Goal: Task Accomplishment & Management: Use online tool/utility

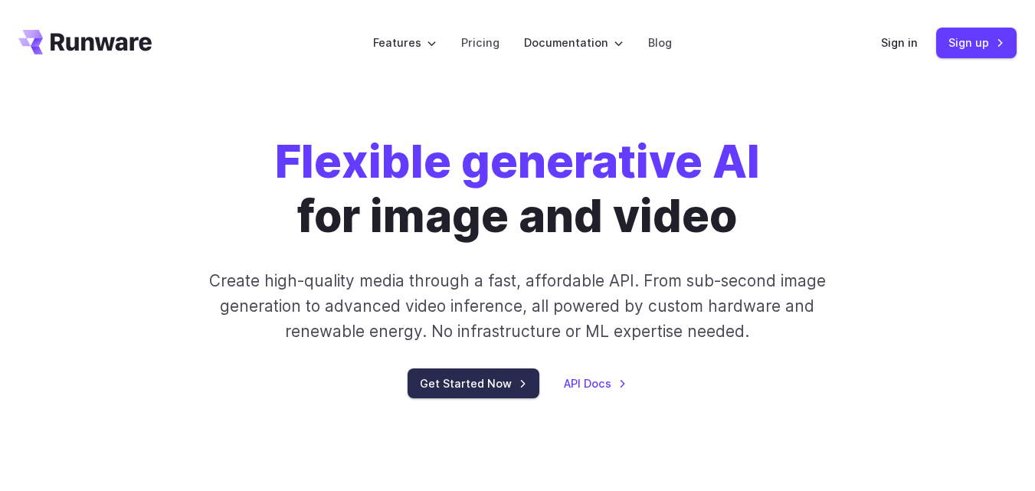
click at [478, 392] on link "Get Started Now" at bounding box center [474, 384] width 132 height 30
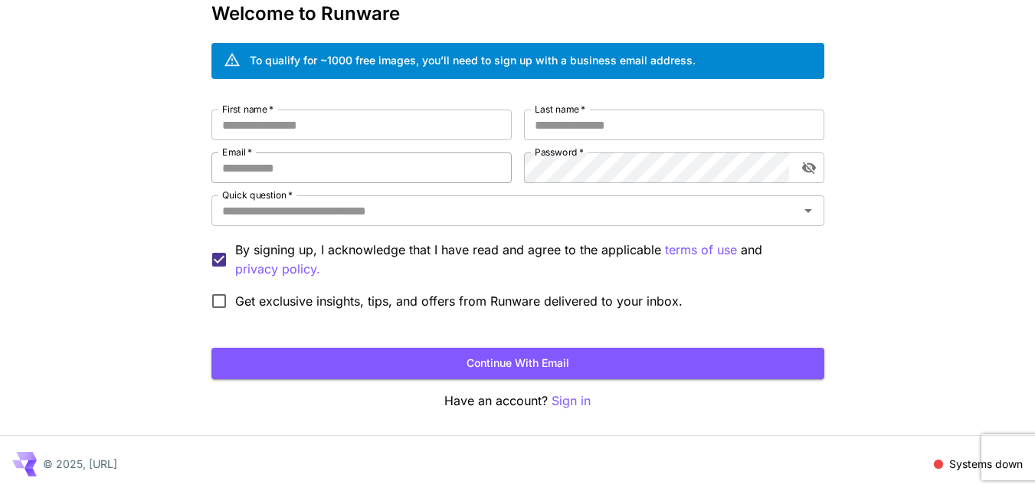
scroll to position [86, 0]
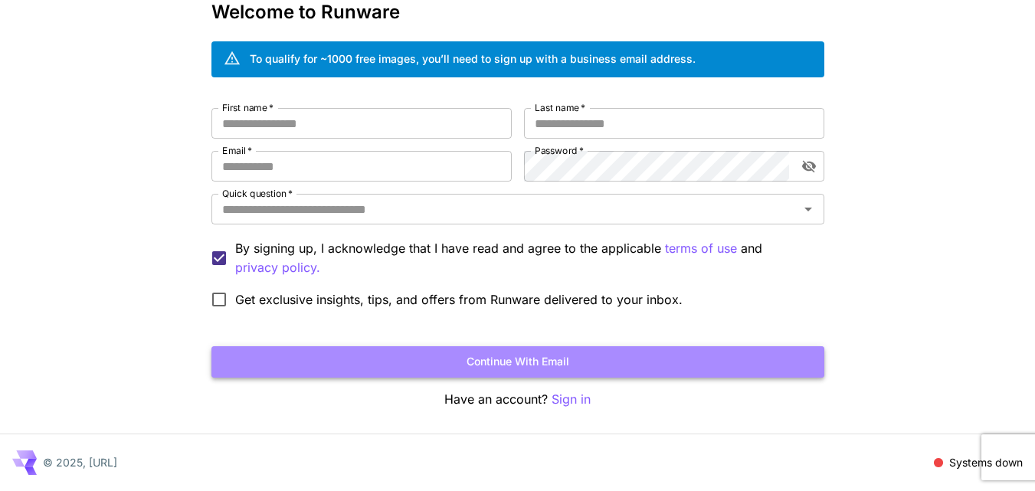
click at [481, 356] on button "Continue with email" at bounding box center [518, 361] width 613 height 31
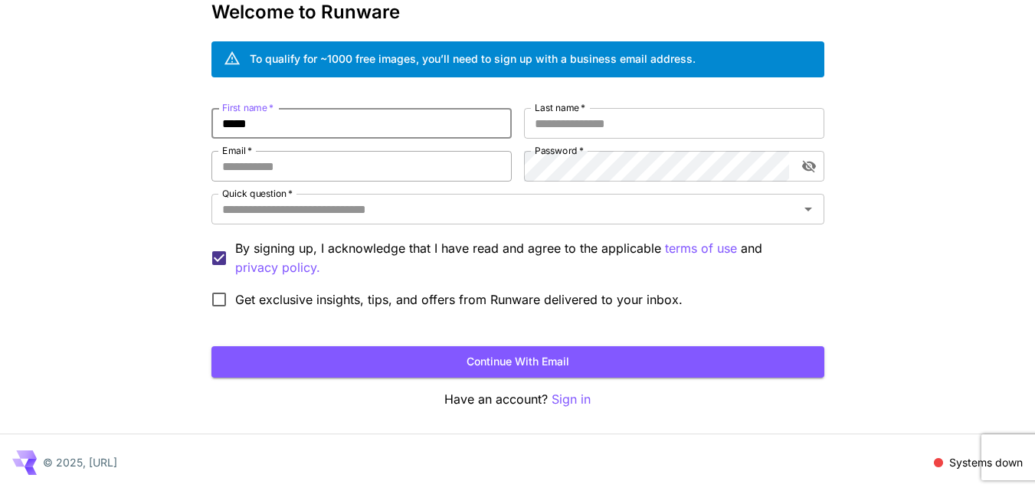
type input "*****"
click at [284, 172] on input "Email   *" at bounding box center [362, 166] width 300 height 31
type input "**********"
click at [558, 116] on input "Last name   *" at bounding box center [674, 123] width 300 height 31
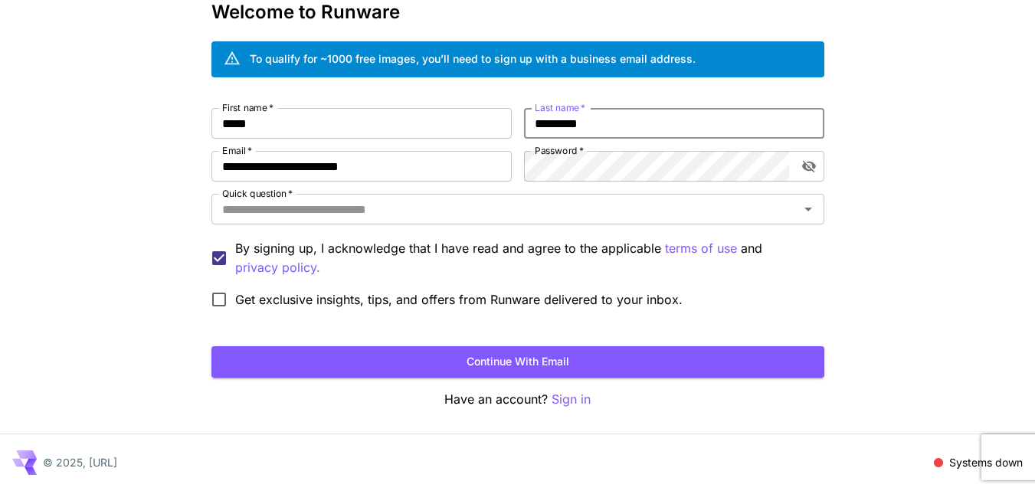
type input "*********"
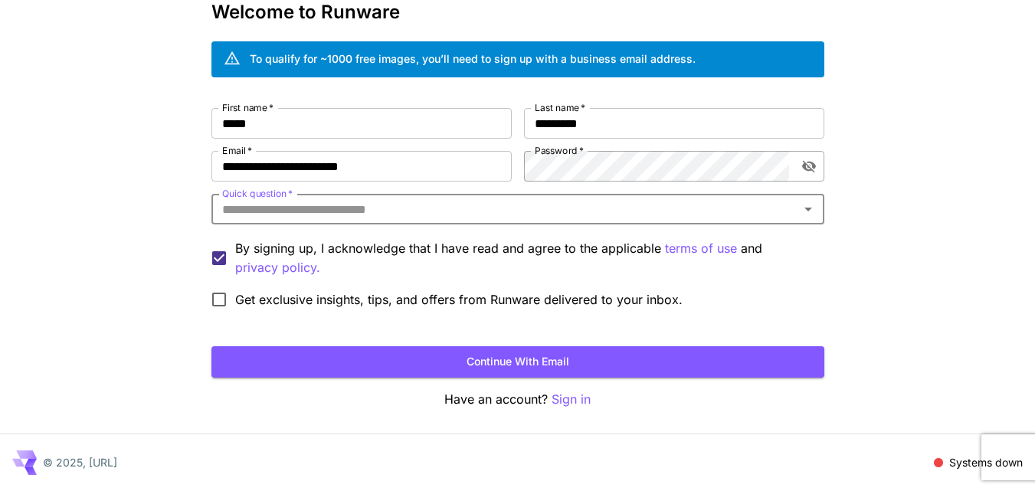
click at [815, 165] on icon "toggle password visibility" at bounding box center [809, 167] width 14 height 12
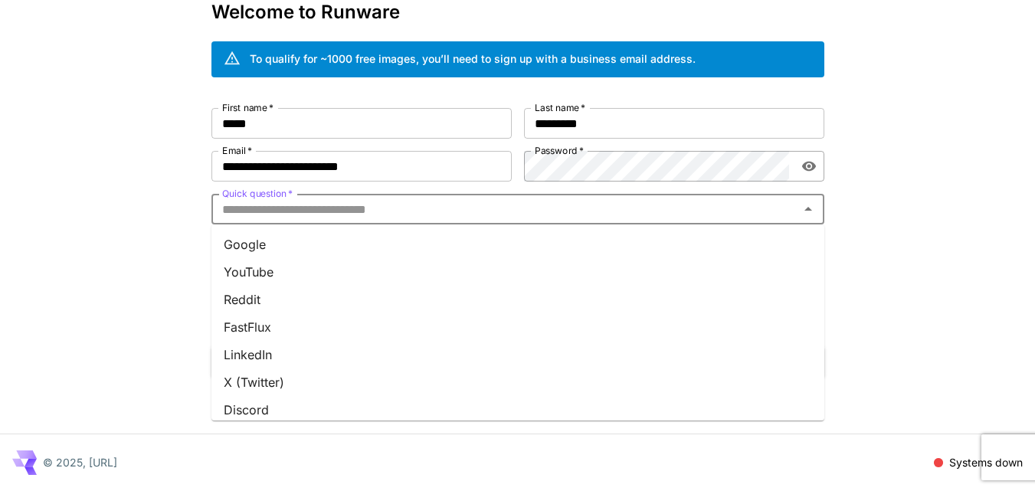
click at [289, 207] on input "Quick question   *" at bounding box center [505, 209] width 579 height 21
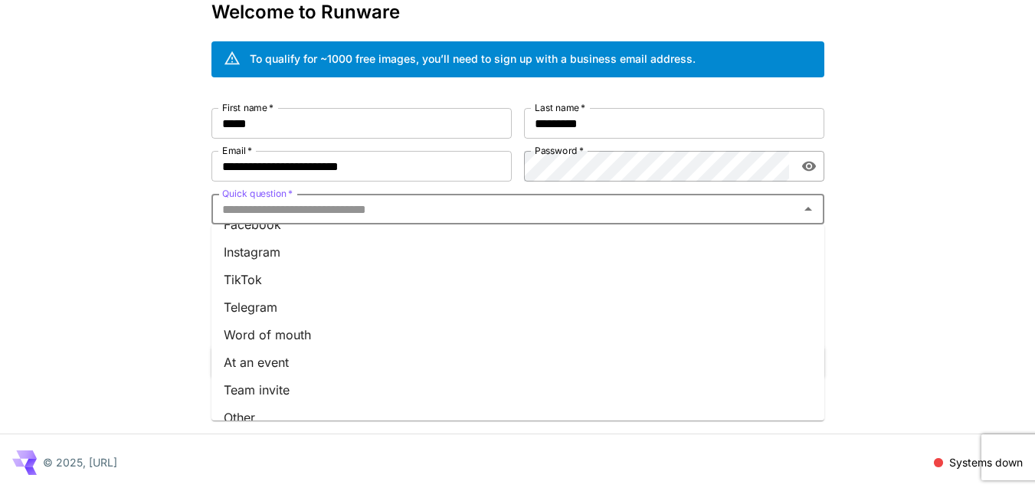
scroll to position [230, 0]
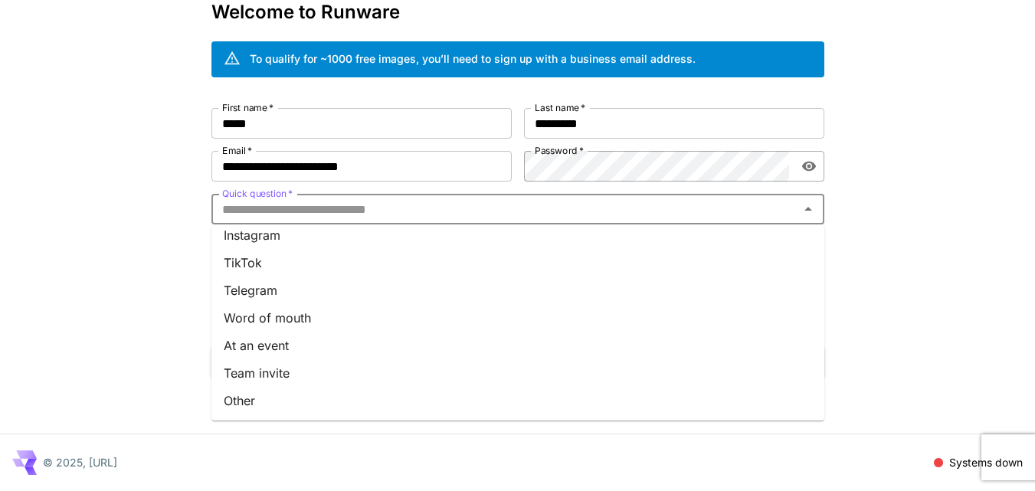
click at [287, 322] on li "Word of mouth" at bounding box center [518, 318] width 613 height 28
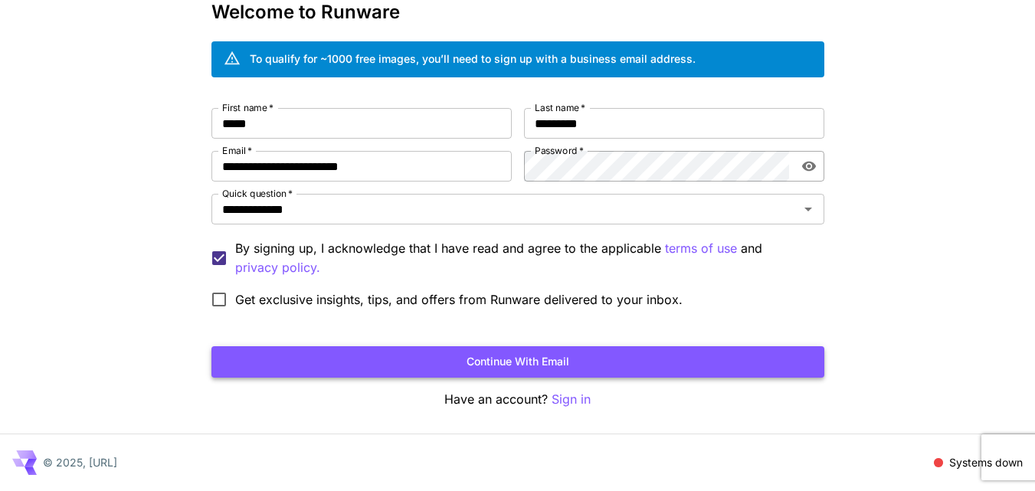
click at [425, 362] on button "Continue with email" at bounding box center [518, 361] width 613 height 31
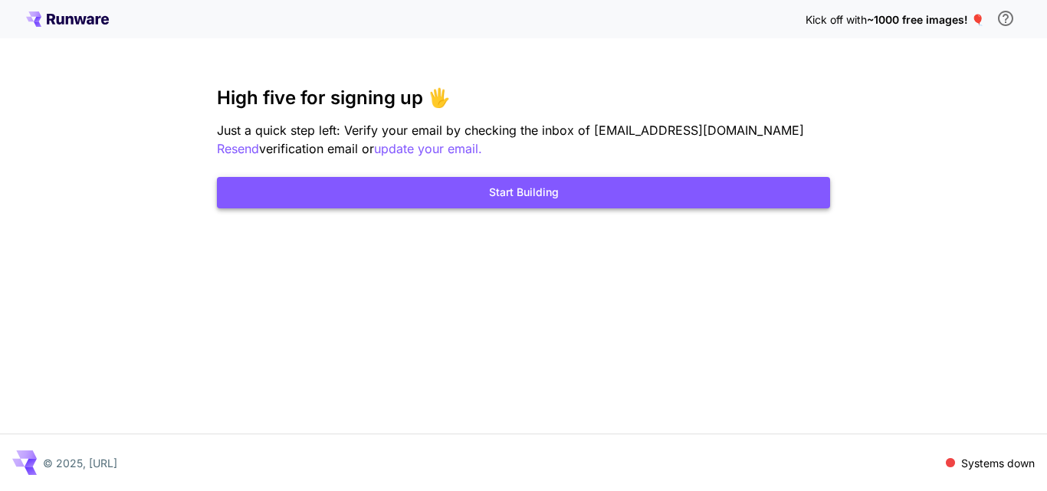
click at [561, 196] on button "Start Building" at bounding box center [523, 192] width 613 height 31
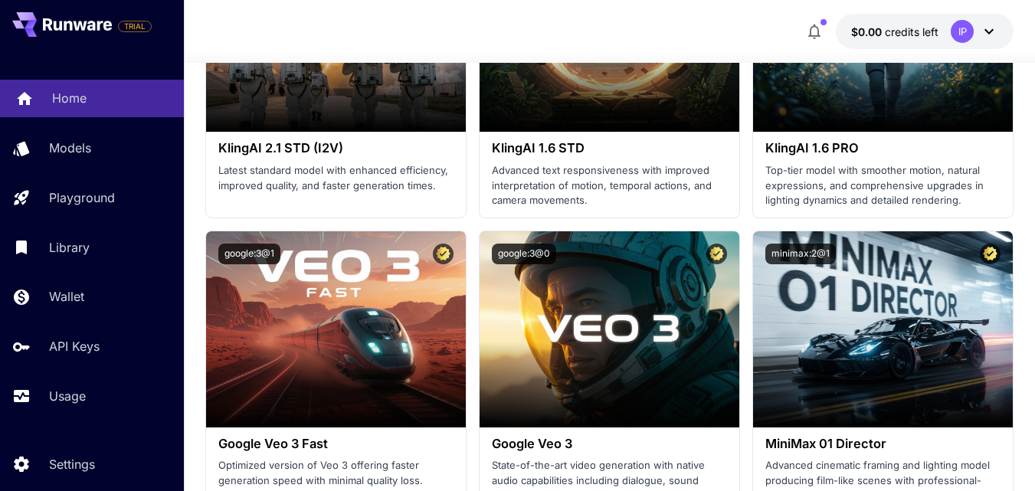
click at [53, 96] on p "Home" at bounding box center [69, 98] width 34 height 18
click at [87, 94] on div "Home" at bounding box center [112, 98] width 120 height 18
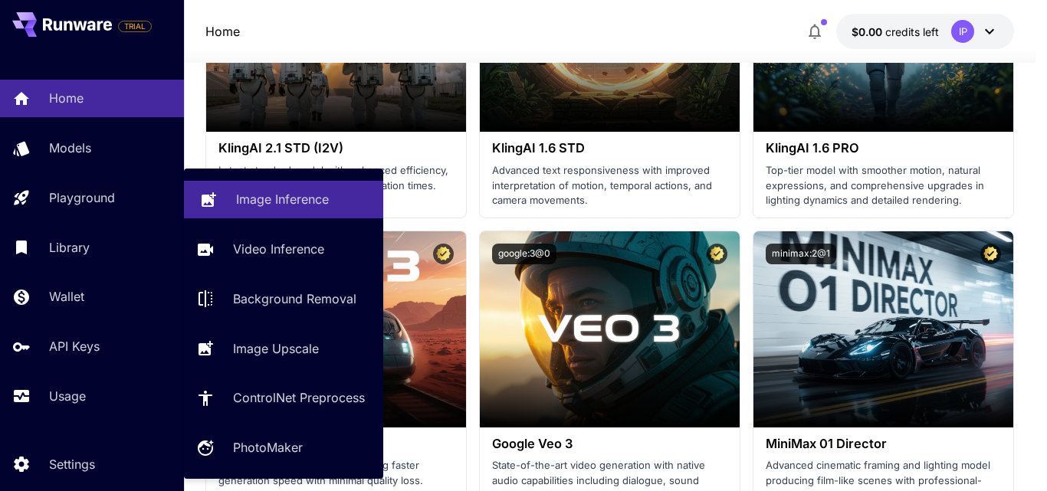
click at [264, 194] on p "Image Inference" at bounding box center [282, 199] width 93 height 18
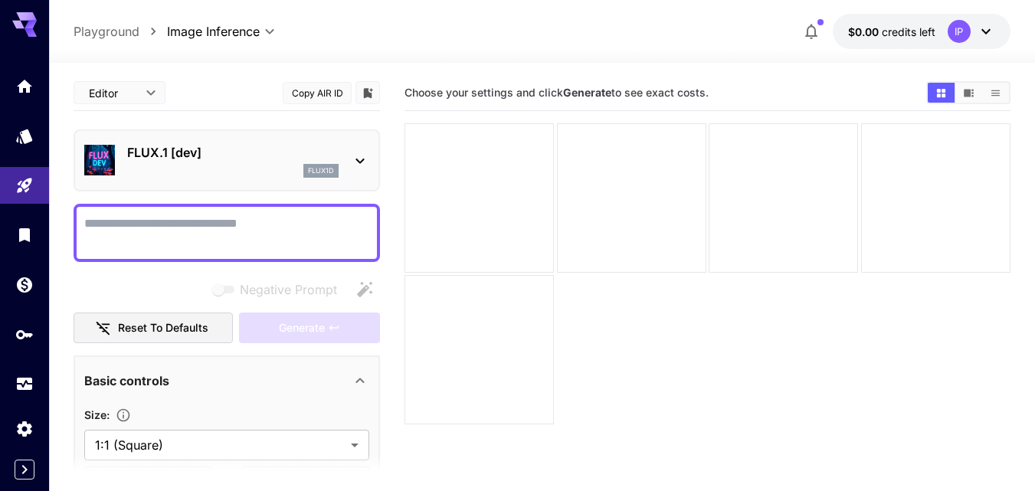
click at [376, 159] on div "FLUX.1 [dev] flux1d" at bounding box center [227, 161] width 307 height 62
click at [354, 159] on icon at bounding box center [360, 161] width 18 height 18
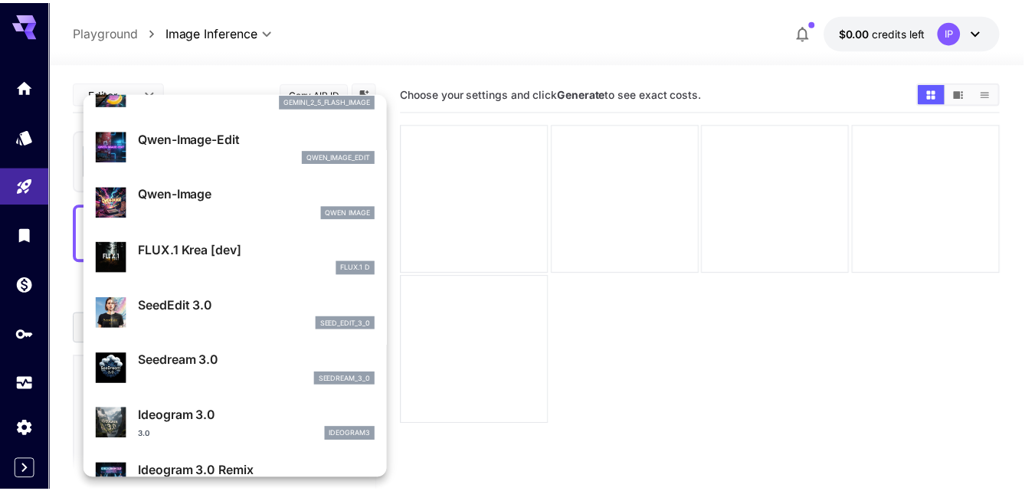
scroll to position [153, 0]
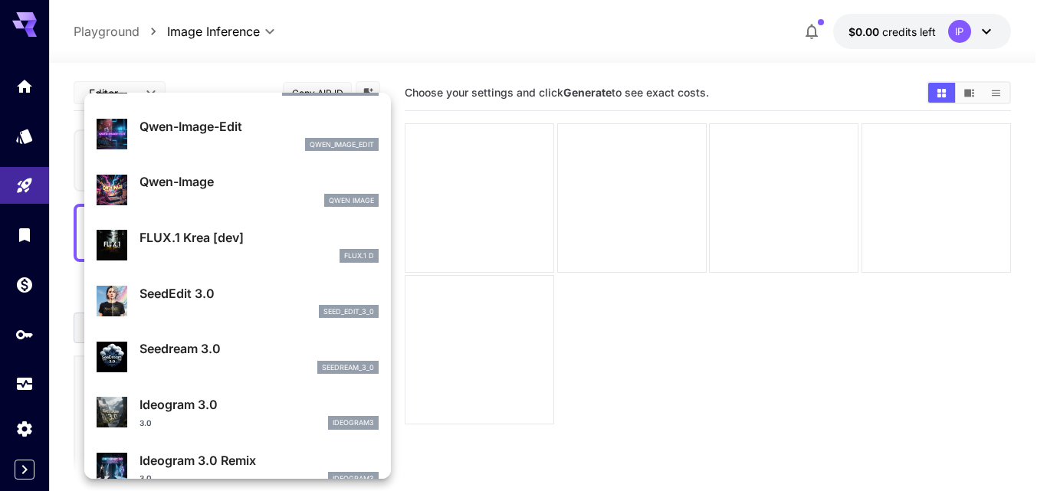
click at [206, 242] on p "FLUX.1 Krea [dev]" at bounding box center [258, 237] width 239 height 18
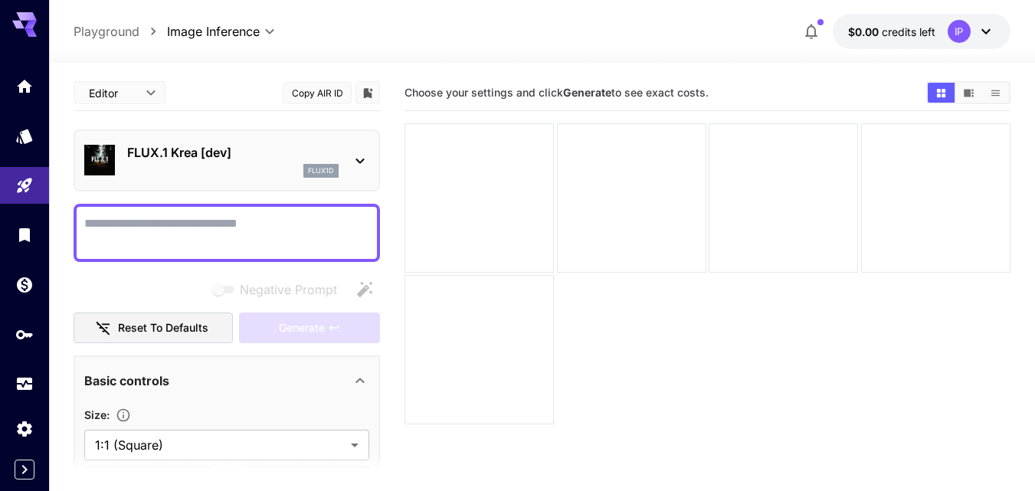
drag, startPoint x: 851, startPoint y: 375, endPoint x: 812, endPoint y: 362, distance: 41.9
click at [845, 369] on div at bounding box center [708, 274] width 606 height 302
click at [195, 208] on div at bounding box center [227, 233] width 307 height 58
click at [190, 234] on textarea "Negative Prompt" at bounding box center [226, 233] width 285 height 37
paste textarea "**********"
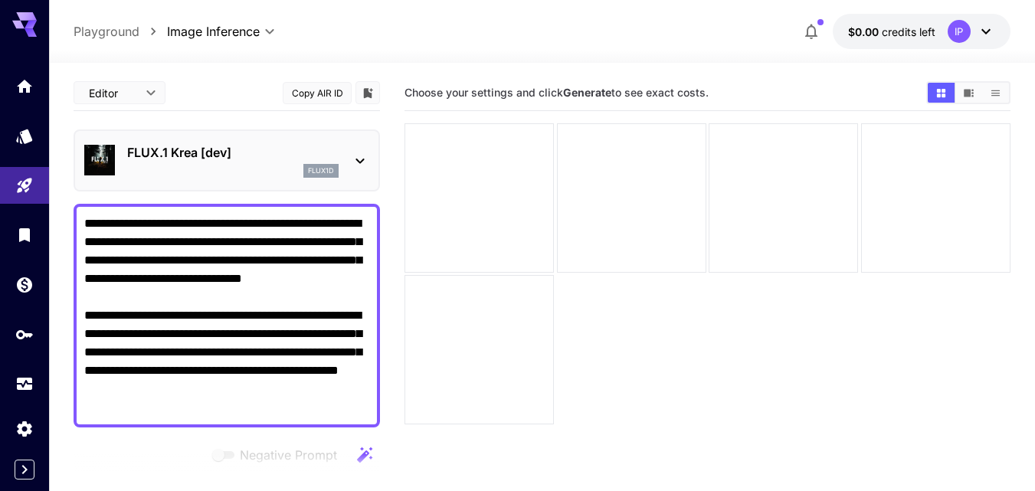
click at [82, 328] on div "**********" at bounding box center [227, 316] width 307 height 224
click at [88, 335] on textarea "**********" at bounding box center [226, 316] width 285 height 202
click at [85, 336] on textarea "**********" at bounding box center [226, 316] width 285 height 202
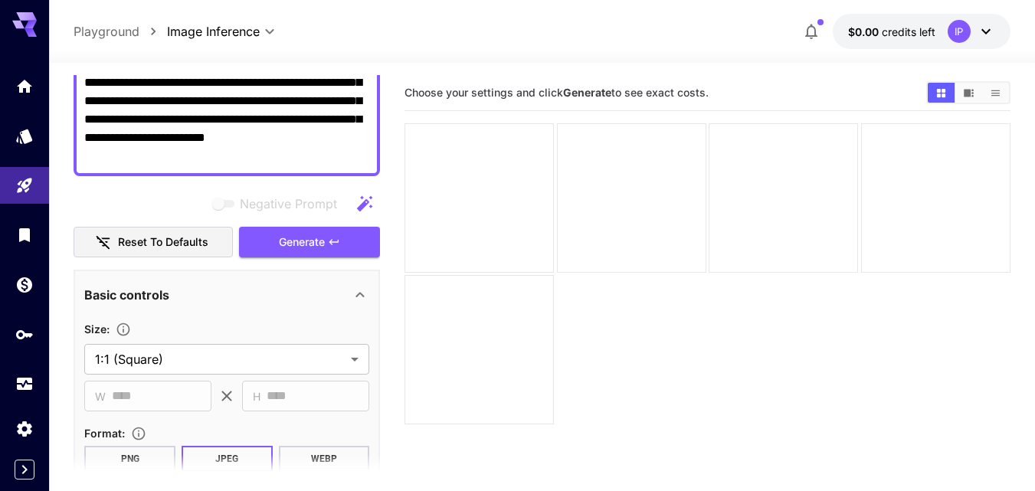
scroll to position [230, 0]
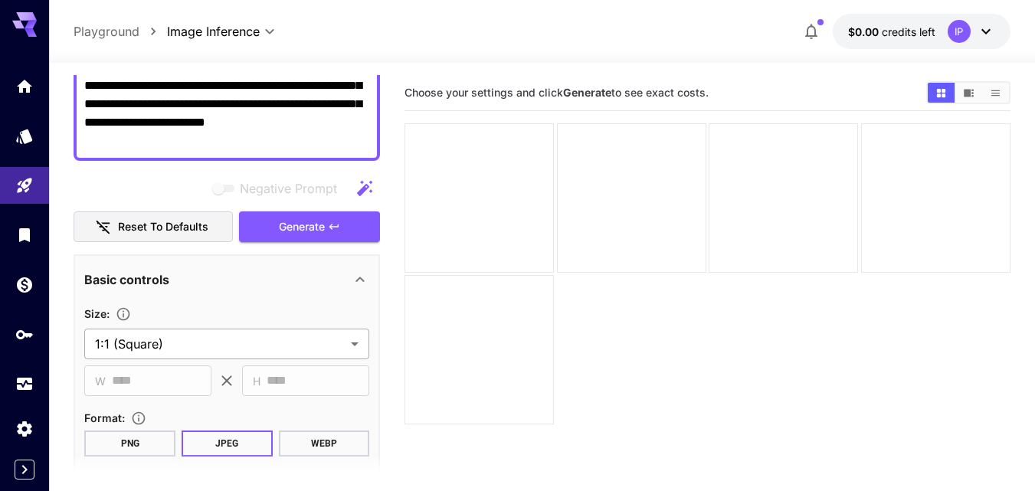
type textarea "**********"
click at [146, 339] on body "**********" at bounding box center [517, 306] width 1035 height 612
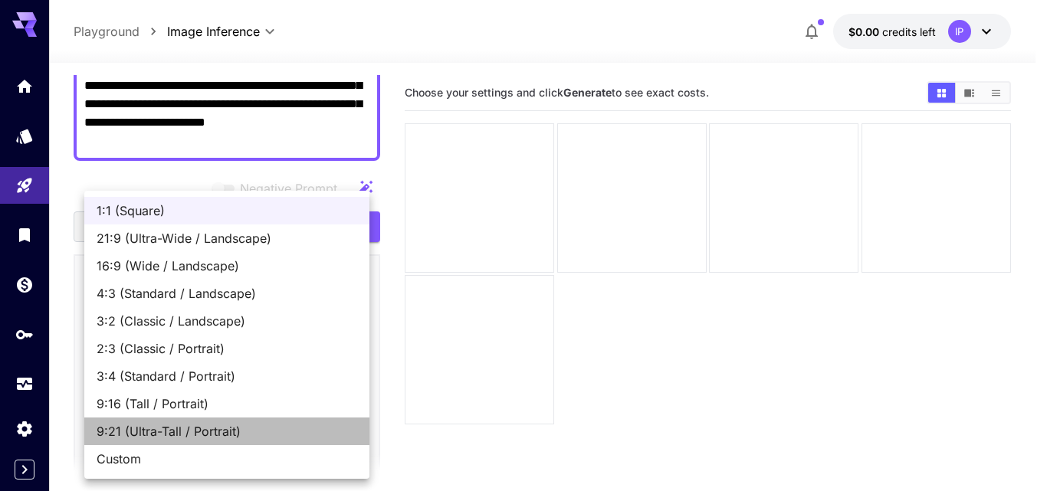
click at [171, 431] on span "9:21 (Ultra-Tall / Portrait)" at bounding box center [227, 431] width 261 height 18
type input "**********"
type input "***"
type input "****"
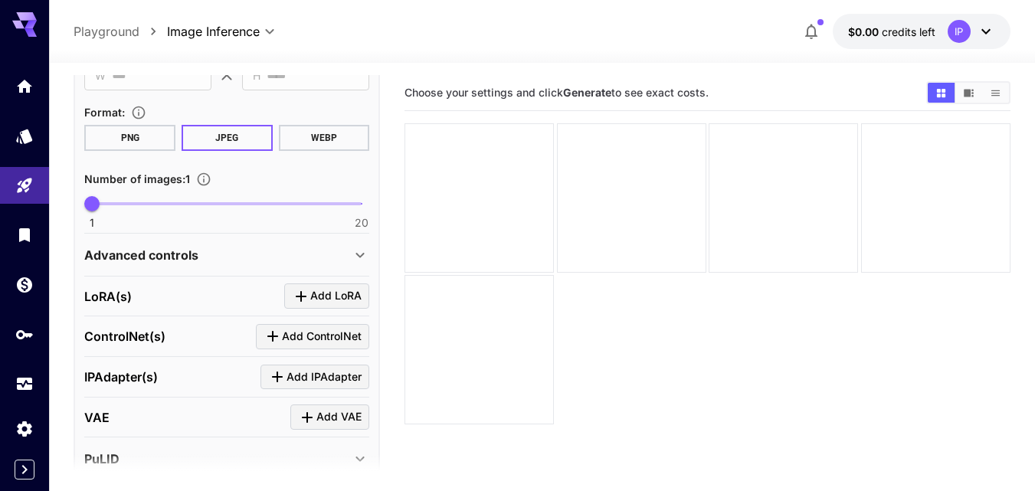
scroll to position [536, 0]
click at [100, 202] on span "1" at bounding box center [91, 202] width 15 height 15
type input "*"
click at [355, 260] on icon at bounding box center [360, 254] width 18 height 18
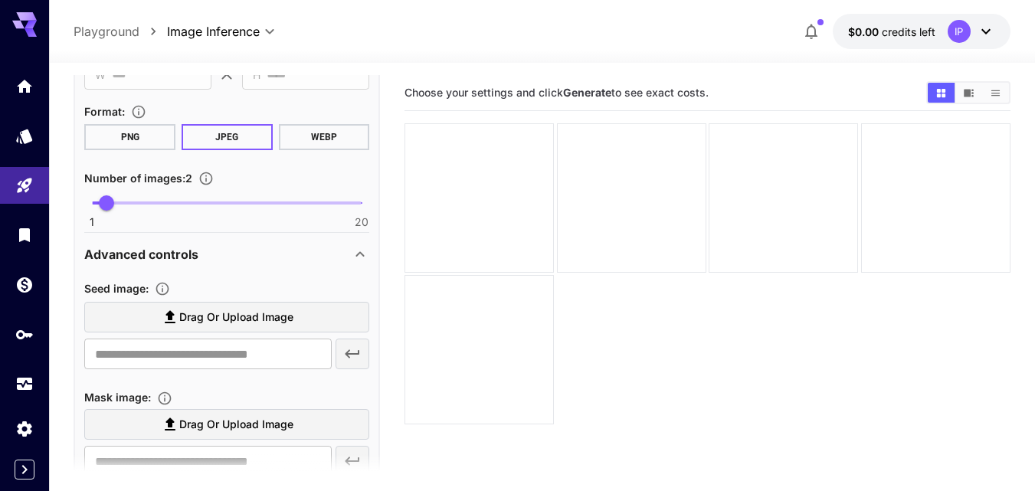
click at [354, 260] on icon at bounding box center [360, 254] width 18 height 18
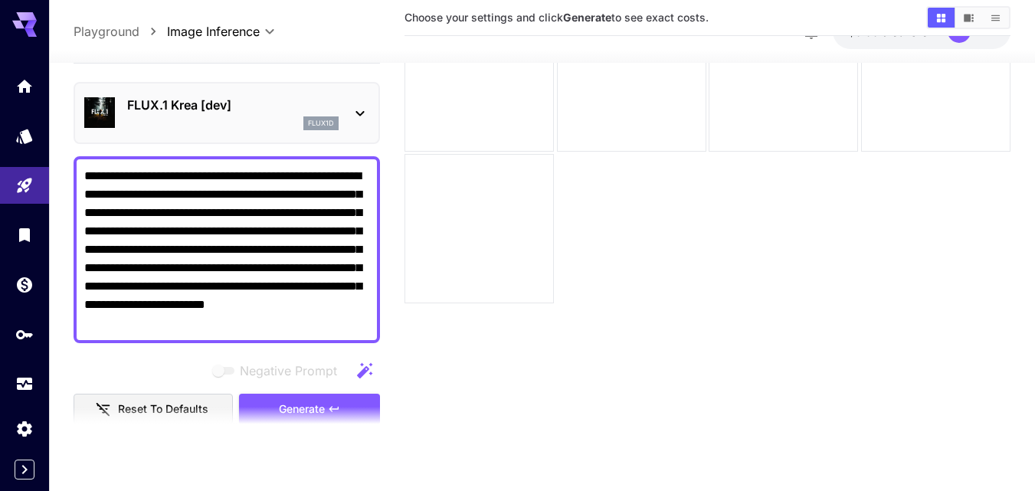
scroll to position [77, 0]
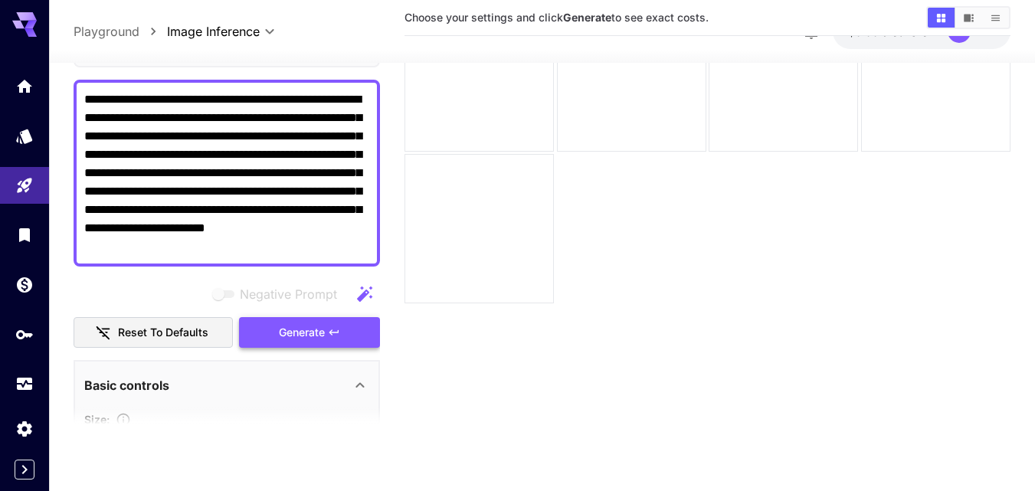
click at [325, 338] on span "Generate" at bounding box center [302, 332] width 46 height 19
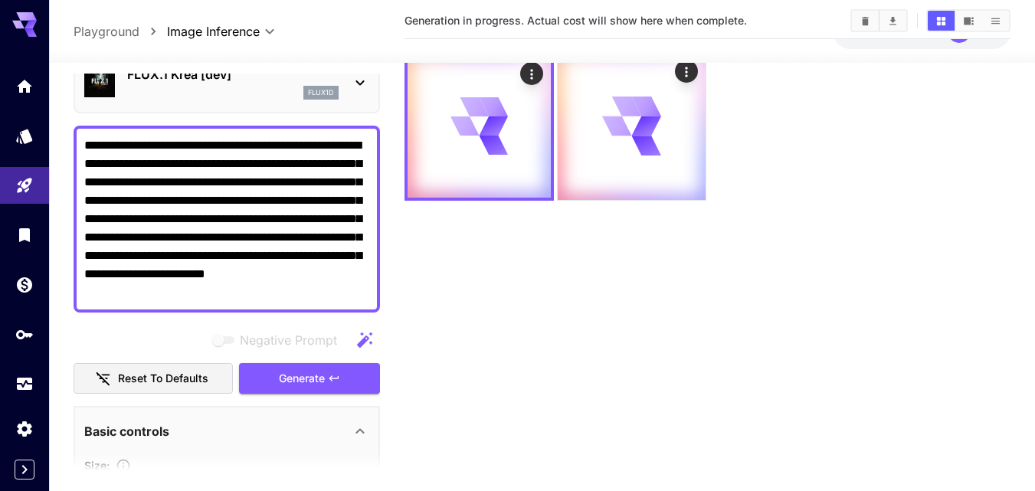
scroll to position [0, 0]
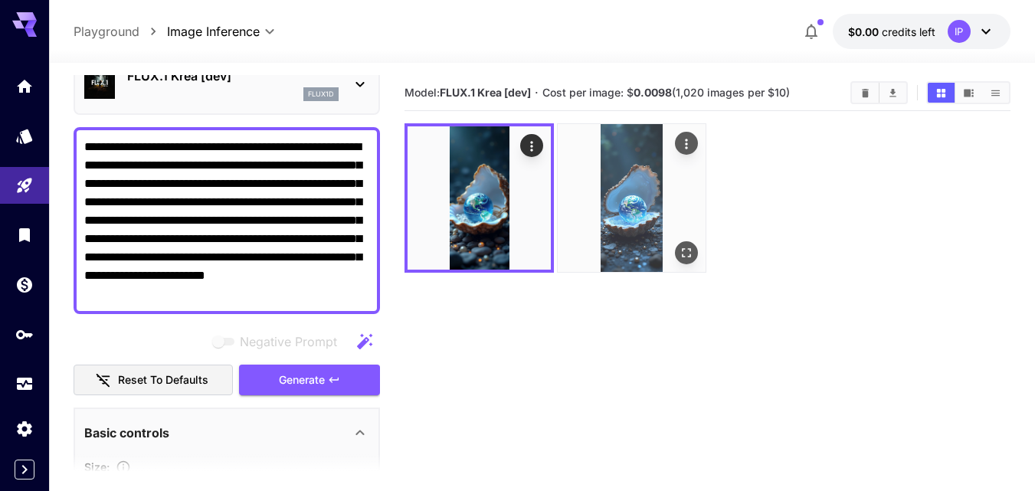
click at [635, 204] on img at bounding box center [632, 198] width 148 height 148
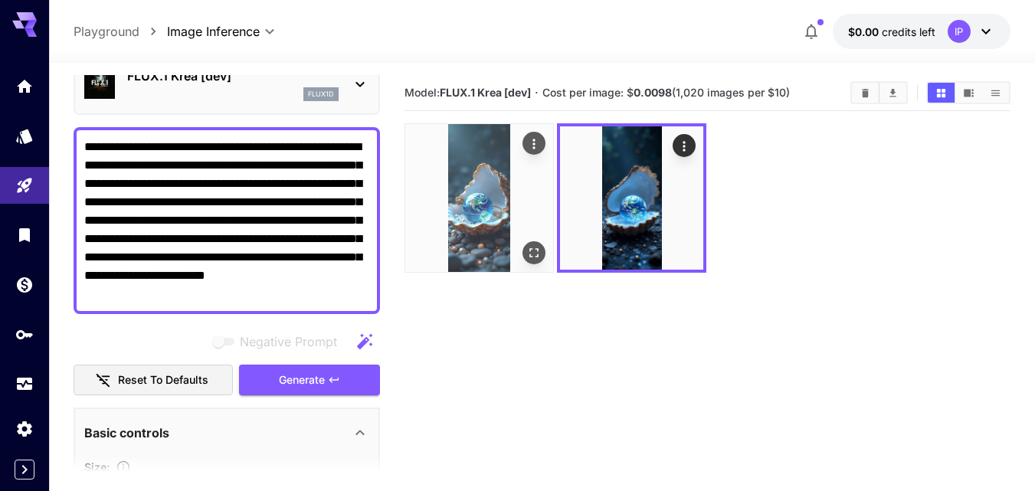
click at [473, 230] on img at bounding box center [479, 198] width 148 height 148
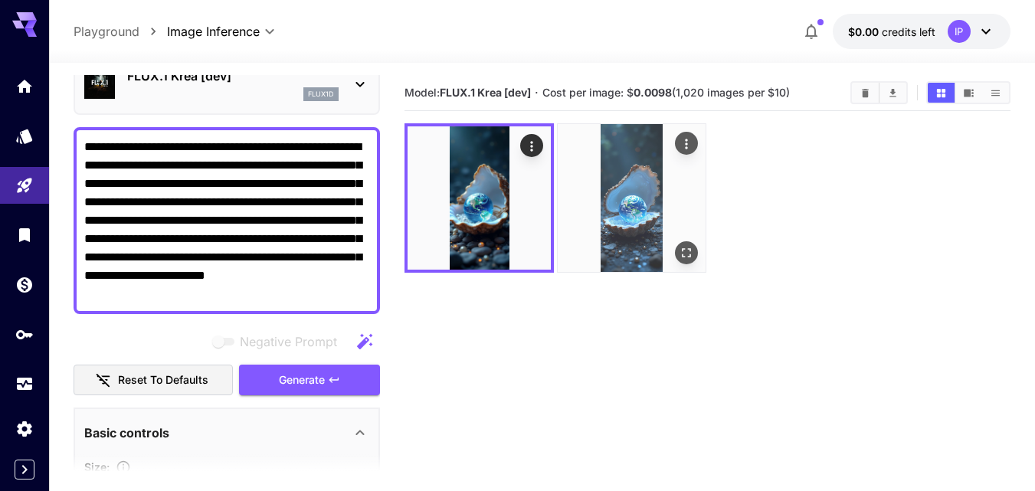
click at [636, 221] on img at bounding box center [632, 198] width 148 height 148
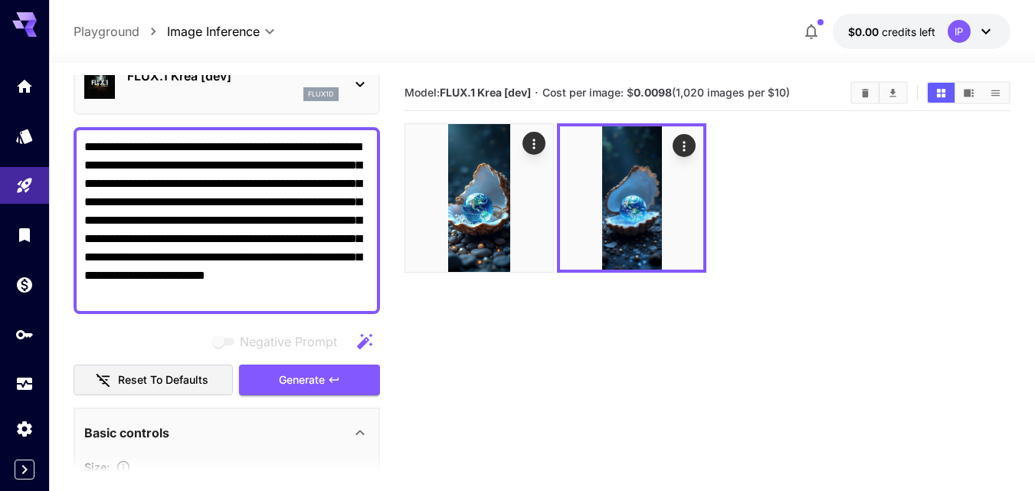
click at [996, 22] on button "$0.00 credits left IP" at bounding box center [922, 31] width 178 height 35
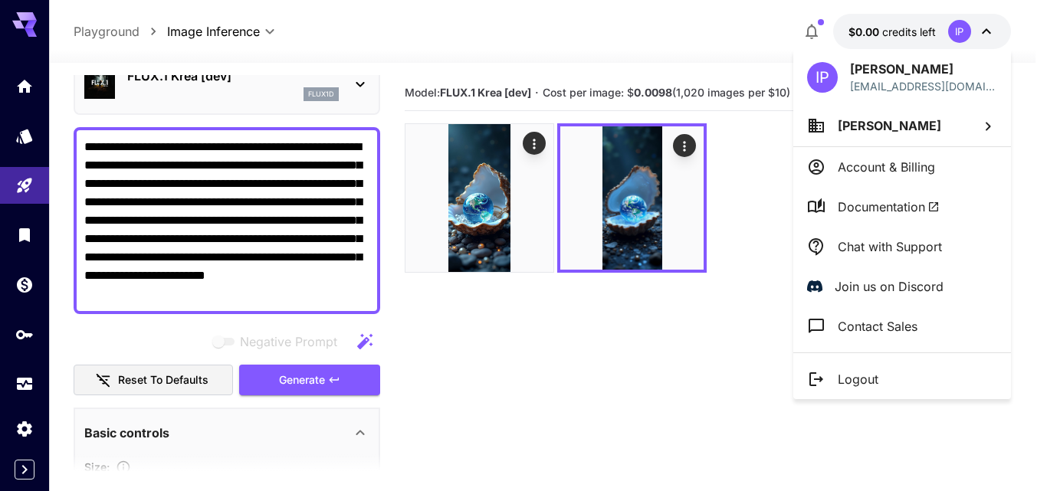
click at [950, 166] on li "Account & Billing" at bounding box center [902, 167] width 218 height 40
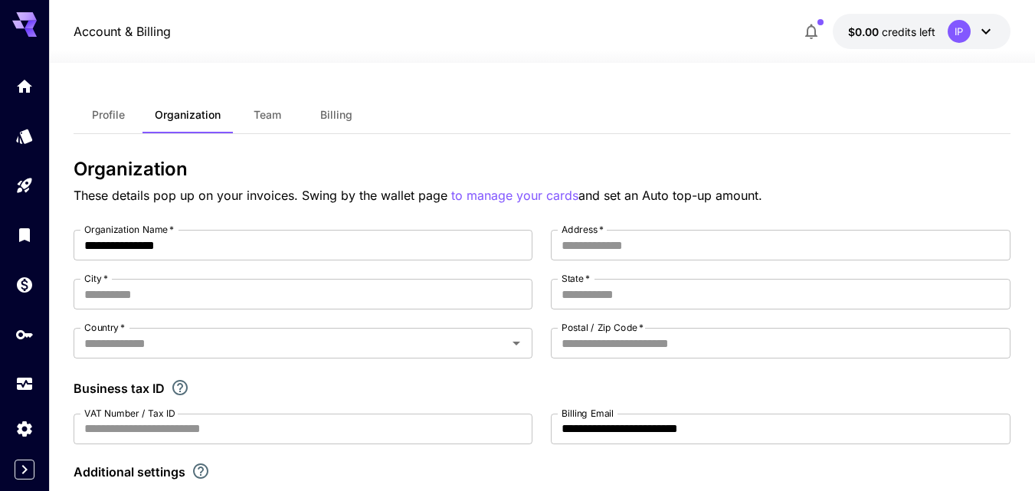
click at [258, 115] on span "Team" at bounding box center [268, 115] width 28 height 14
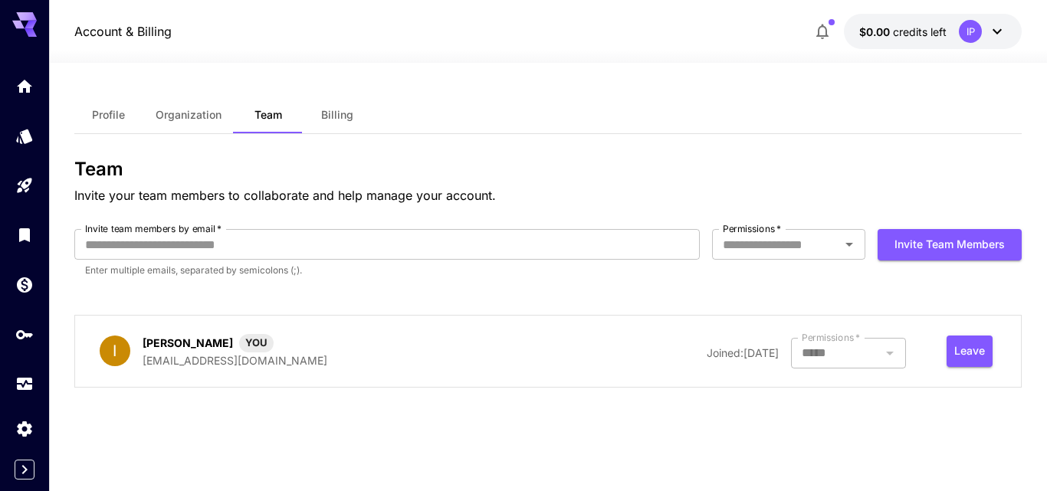
click at [333, 108] on span "Billing" at bounding box center [337, 115] width 32 height 14
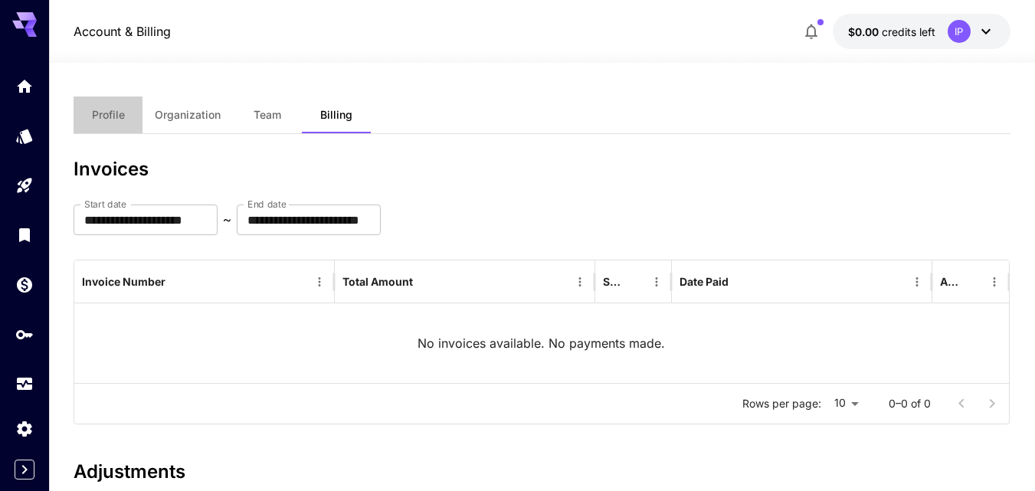
click at [122, 123] on button "Profile" at bounding box center [108, 115] width 69 height 37
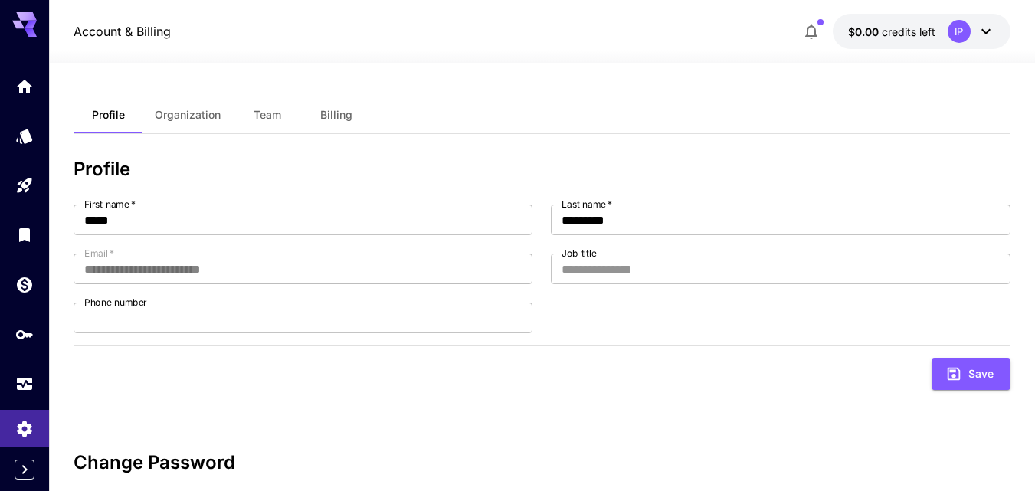
click at [174, 117] on span "Organization" at bounding box center [188, 115] width 66 height 14
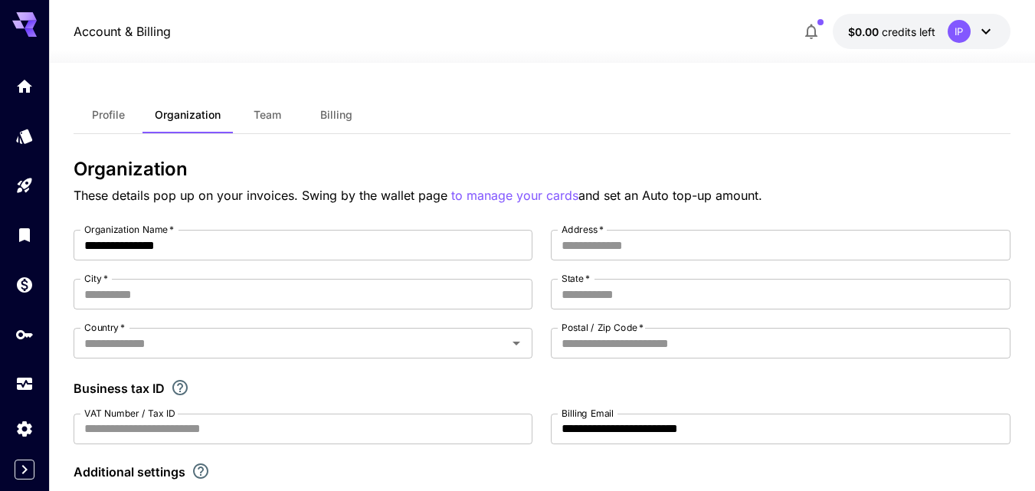
click at [271, 114] on span "Team" at bounding box center [268, 115] width 28 height 14
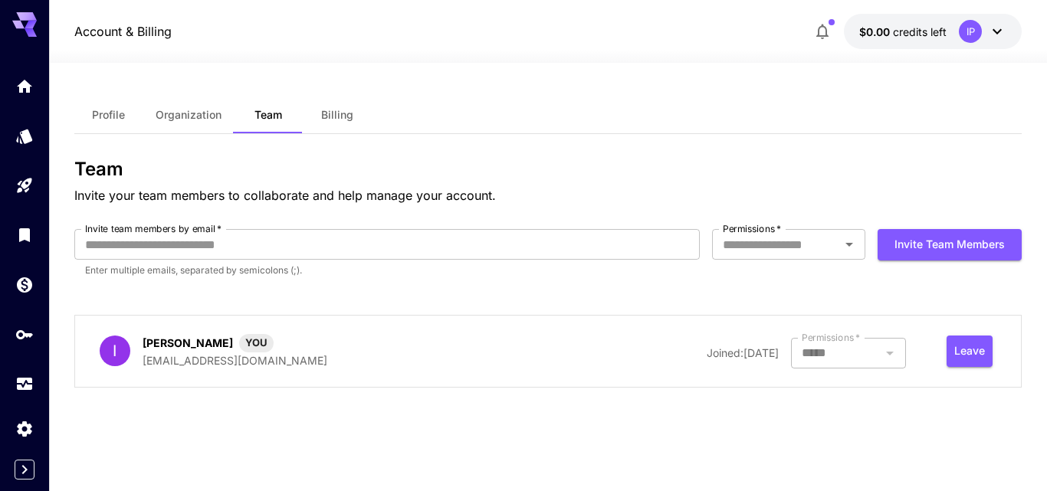
click at [330, 113] on span "Billing" at bounding box center [337, 115] width 32 height 14
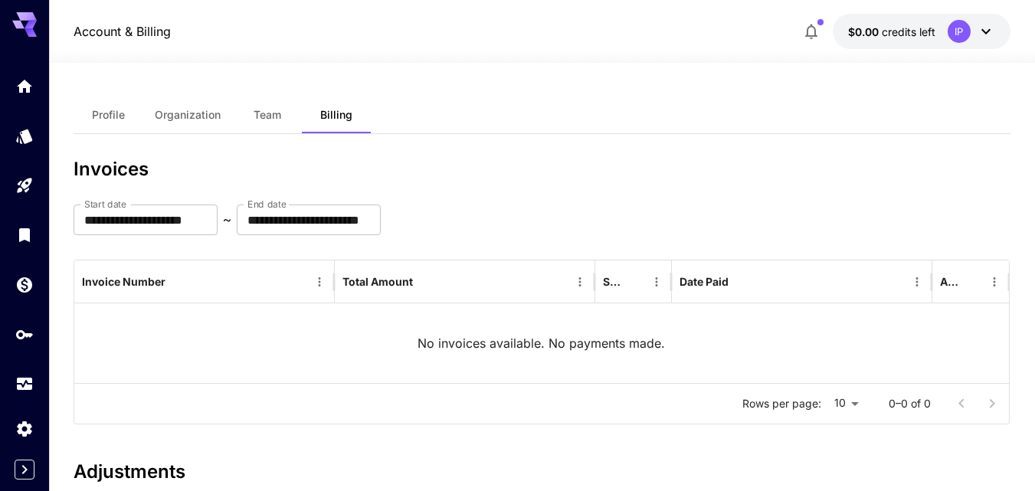
scroll to position [77, 0]
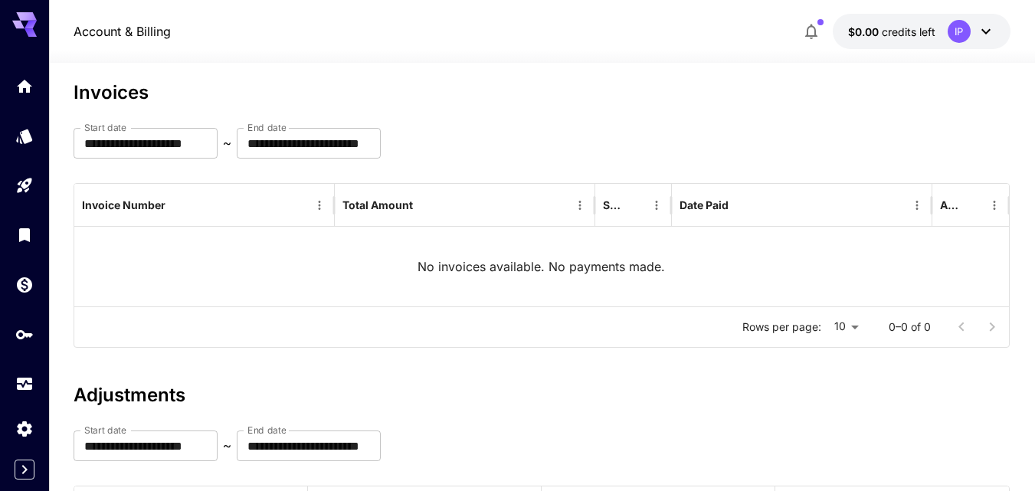
click at [810, 30] on icon "button" at bounding box center [811, 31] width 18 height 18
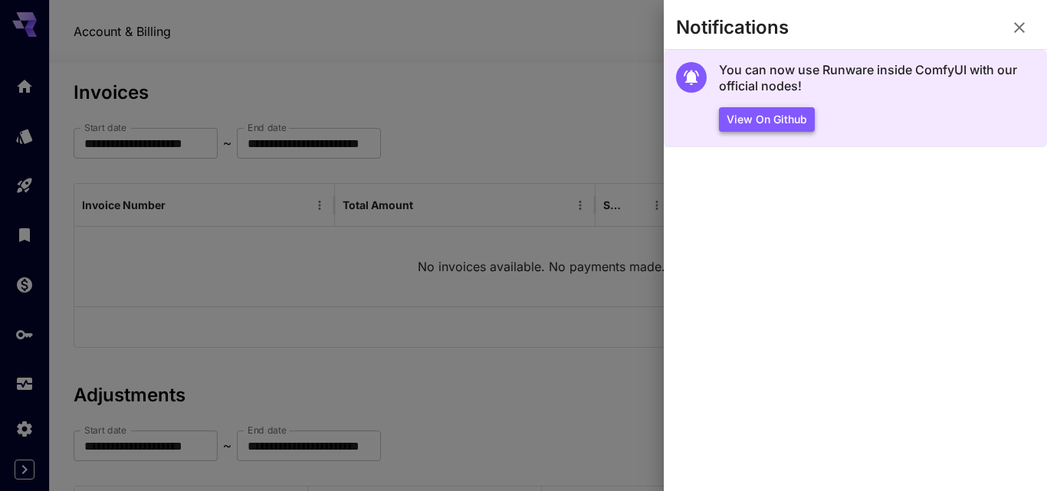
click at [779, 122] on button "View on Github" at bounding box center [767, 119] width 96 height 25
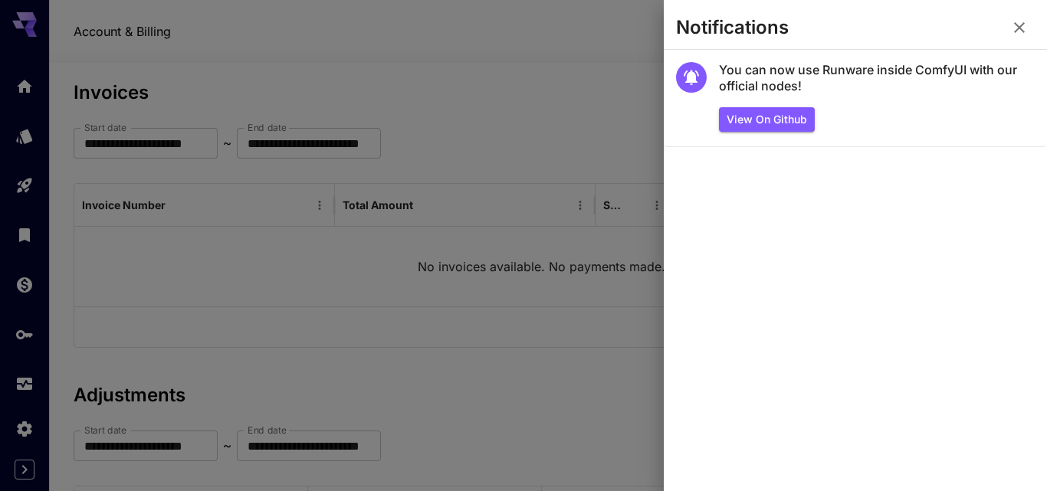
click at [1021, 28] on icon "button" at bounding box center [1019, 27] width 11 height 11
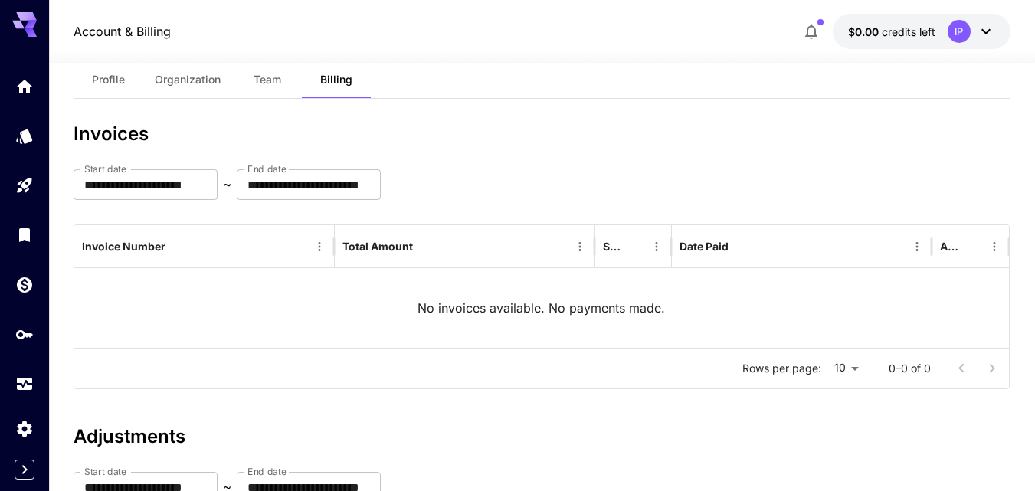
scroll to position [0, 0]
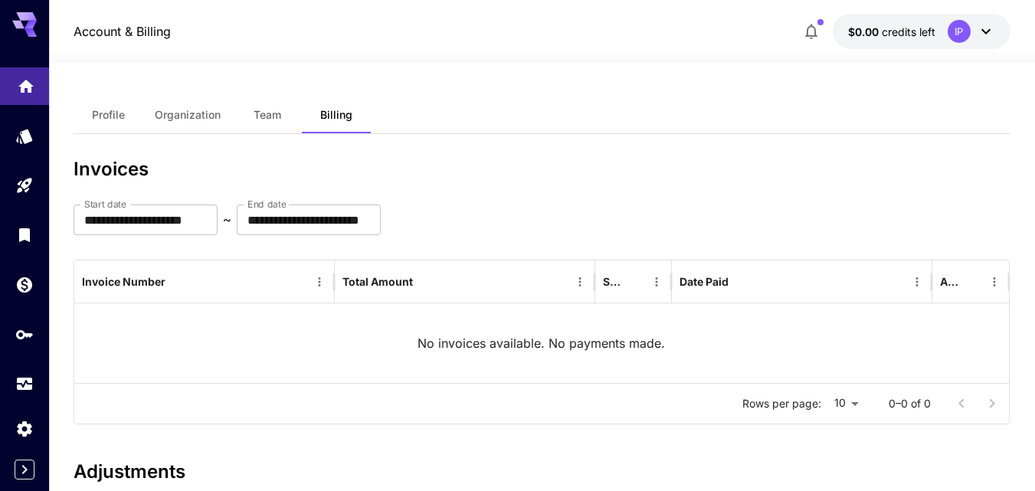
click at [24, 85] on icon "Home" at bounding box center [26, 82] width 18 height 18
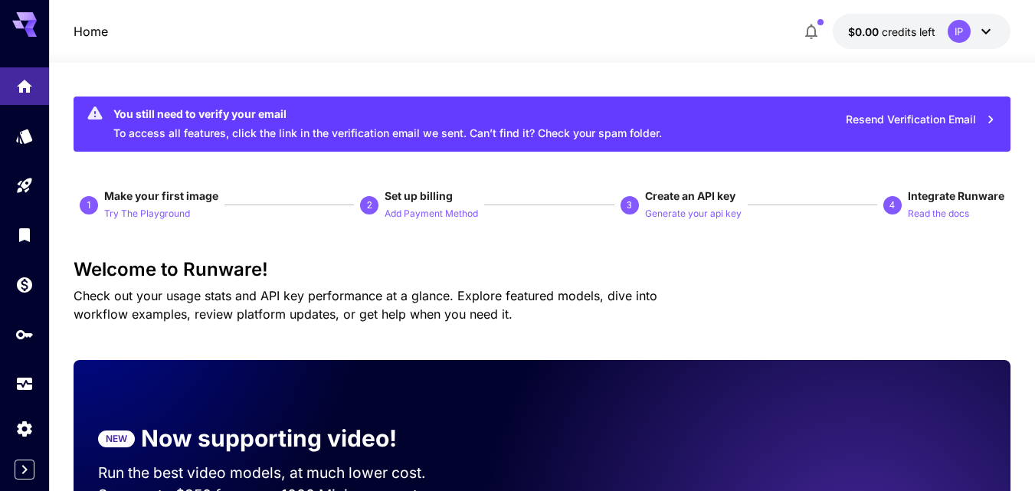
click at [231, 126] on div "You still need to verify your email To access all features, click the link in t…" at bounding box center [387, 124] width 549 height 46
click at [107, 27] on p "Home" at bounding box center [91, 31] width 34 height 18
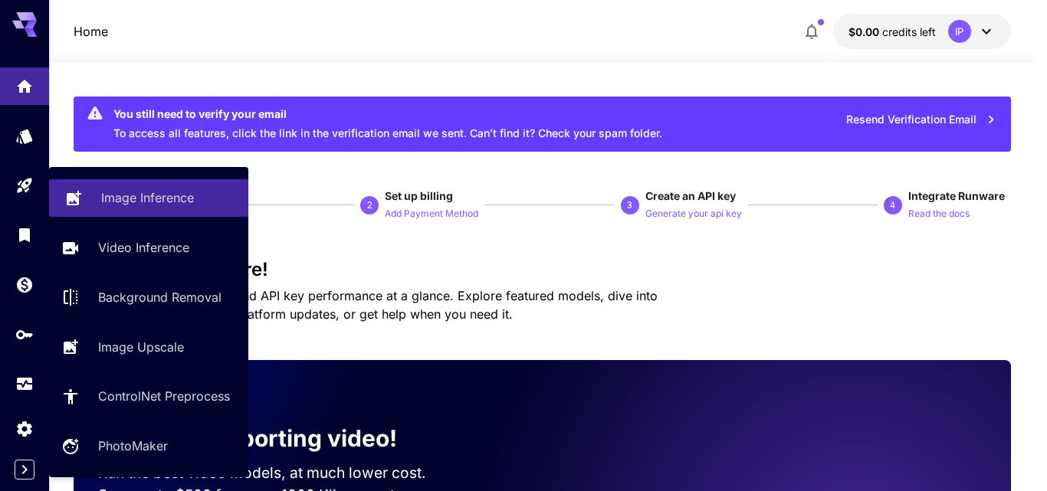
click at [124, 208] on link "Image Inference" at bounding box center [148, 198] width 199 height 38
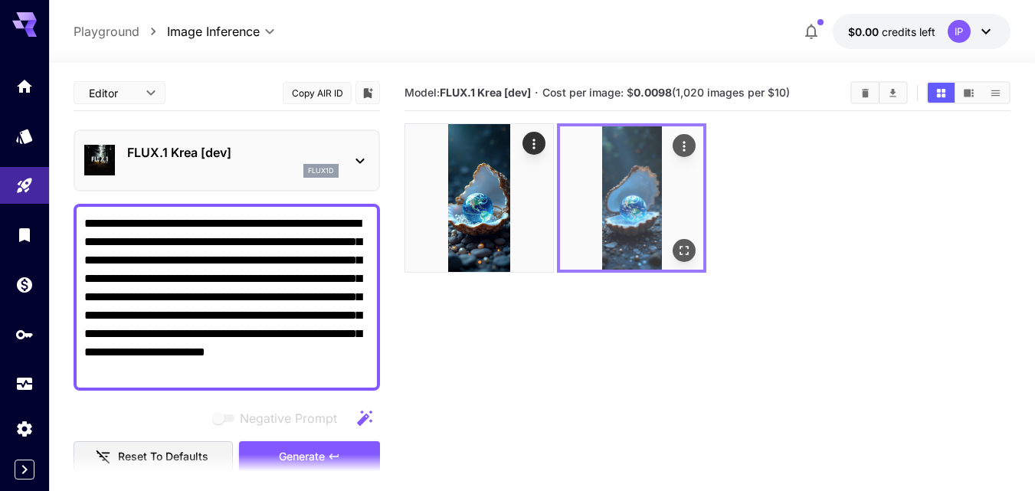
click at [684, 256] on icon "Open in fullscreen" at bounding box center [684, 250] width 15 height 15
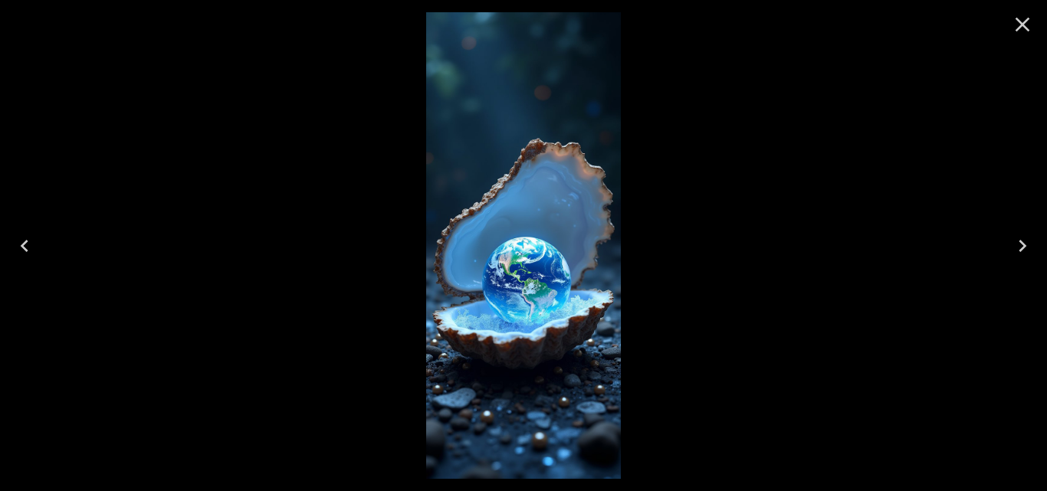
click at [28, 248] on icon "Previous" at bounding box center [24, 246] width 25 height 25
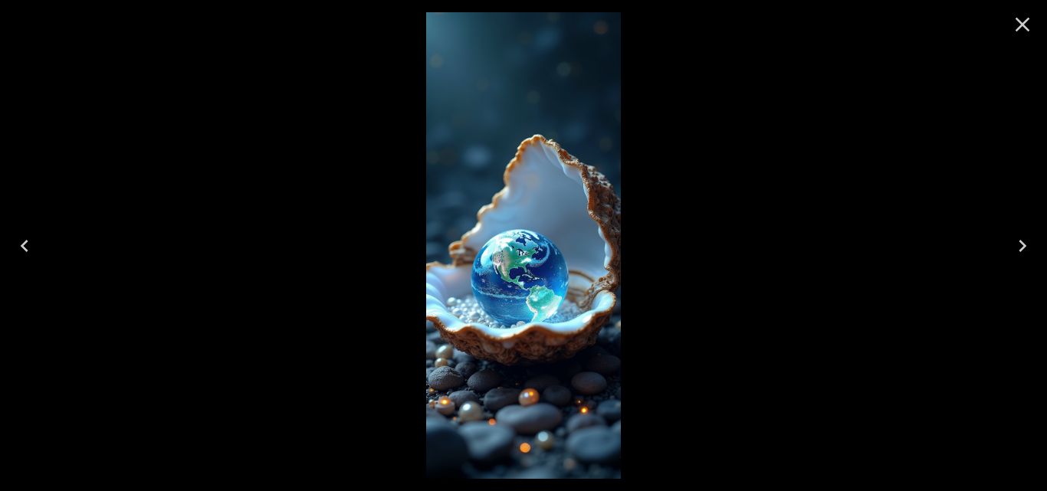
click at [1027, 244] on icon "Next" at bounding box center [1022, 246] width 25 height 25
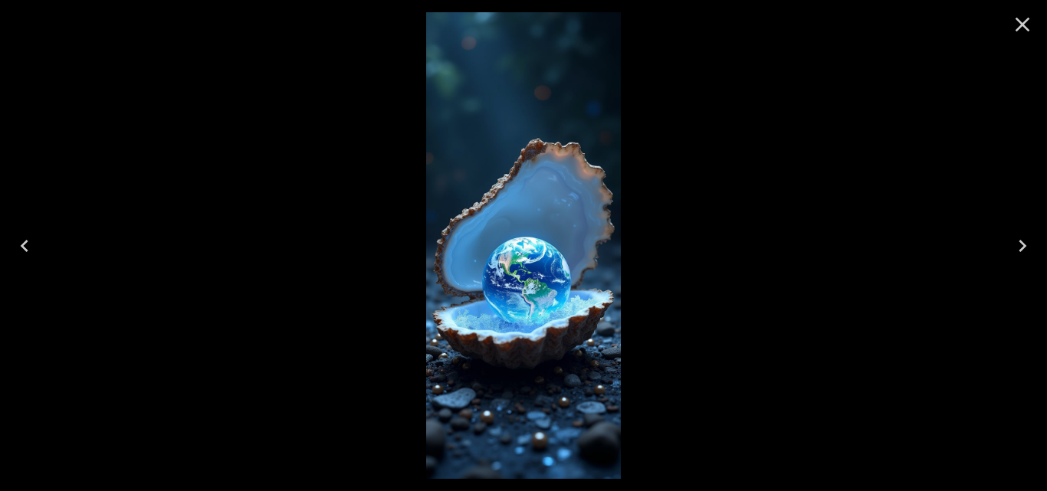
click at [1027, 25] on icon "Close" at bounding box center [1022, 24] width 25 height 25
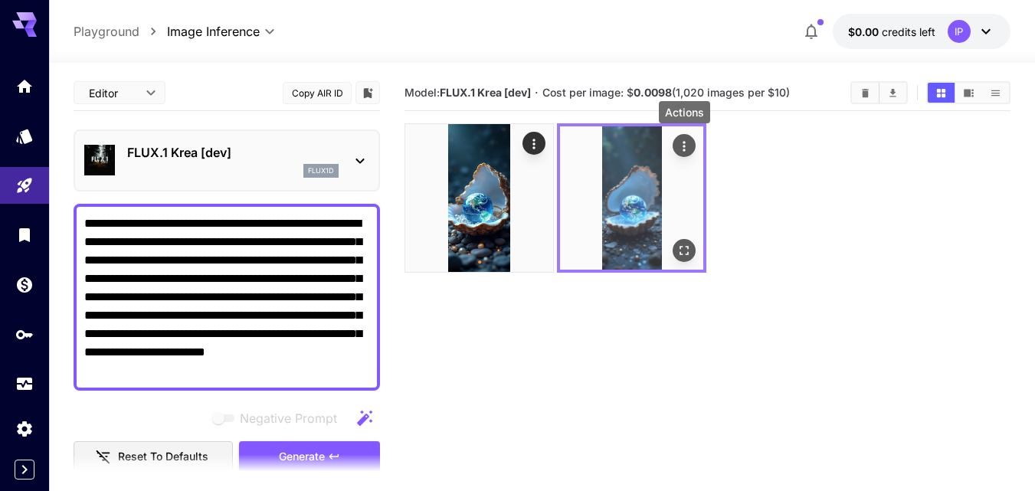
click at [689, 143] on icon "Actions" at bounding box center [684, 146] width 15 height 15
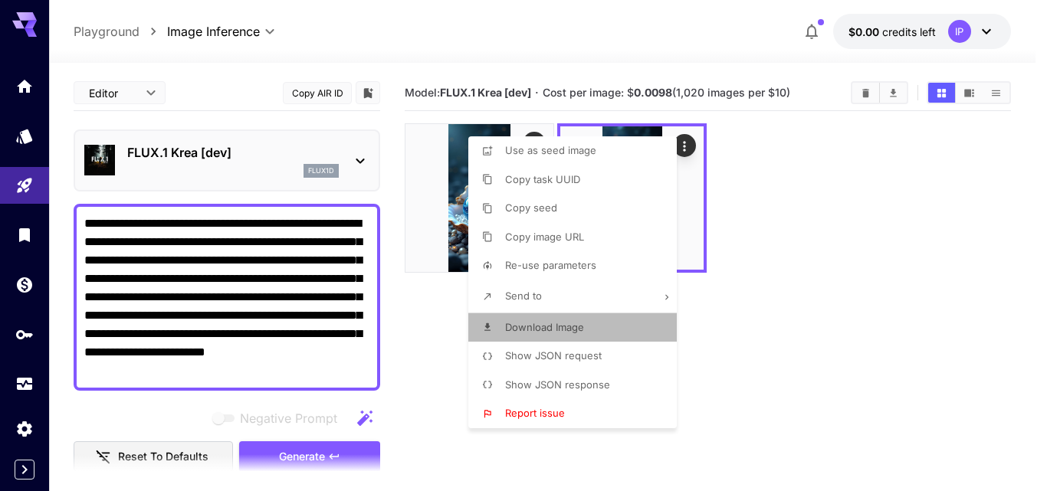
click at [559, 326] on span "Download Image" at bounding box center [544, 327] width 79 height 12
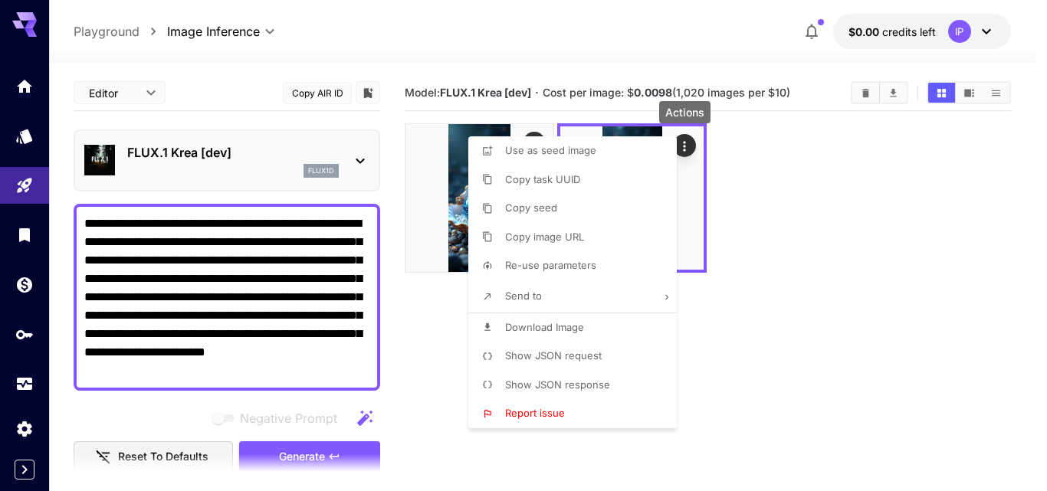
click at [874, 220] on div at bounding box center [523, 245] width 1047 height 491
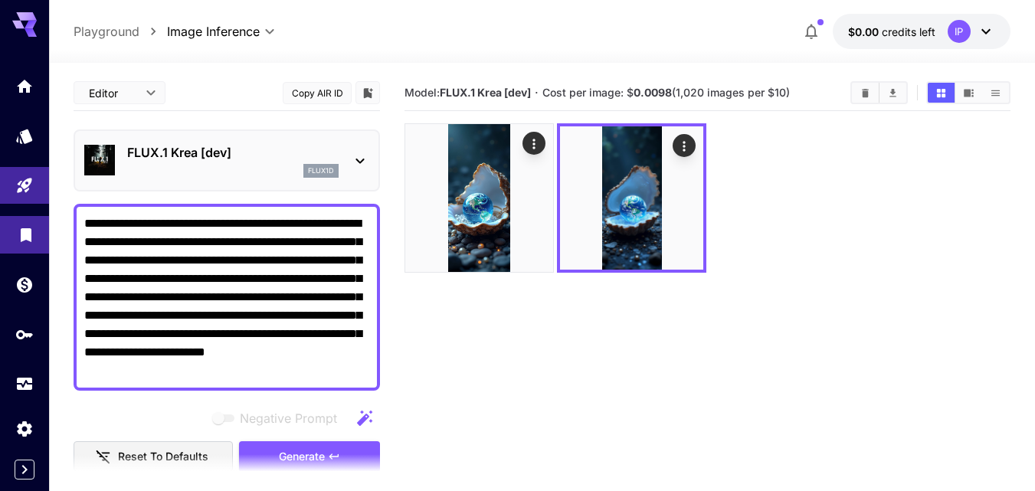
click at [32, 244] on link at bounding box center [24, 235] width 49 height 38
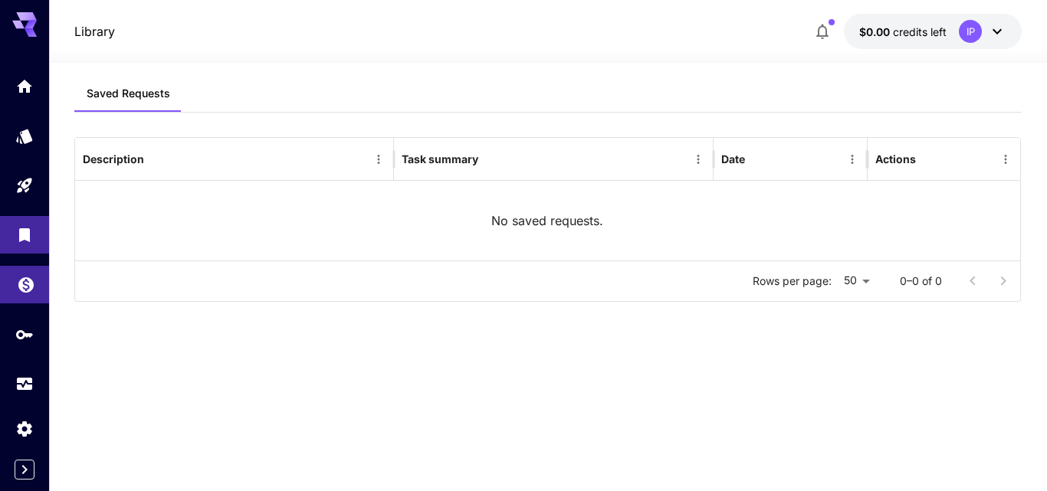
click at [34, 272] on icon "Wallet" at bounding box center [26, 280] width 18 height 18
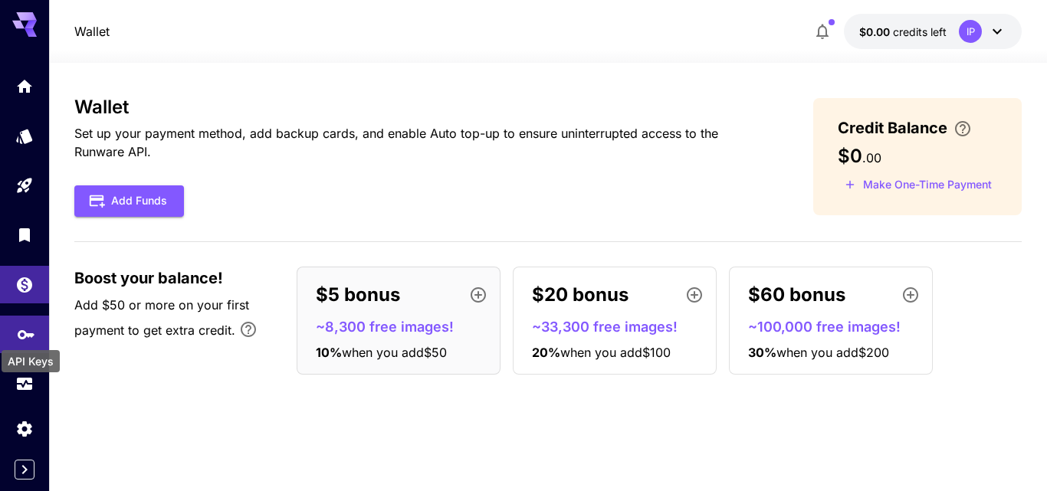
click at [21, 330] on icon "API Keys" at bounding box center [26, 329] width 18 height 18
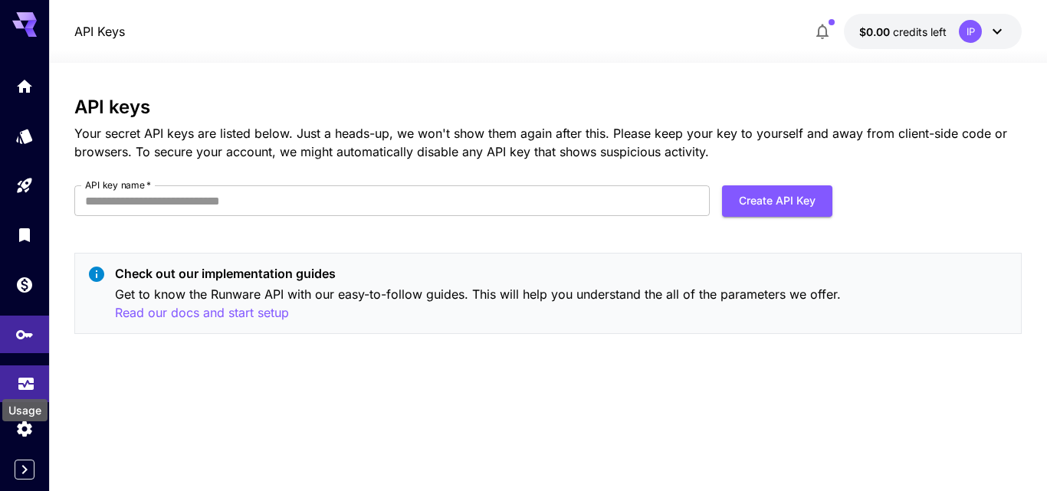
click at [18, 389] on div "Usage" at bounding box center [25, 406] width 48 height 34
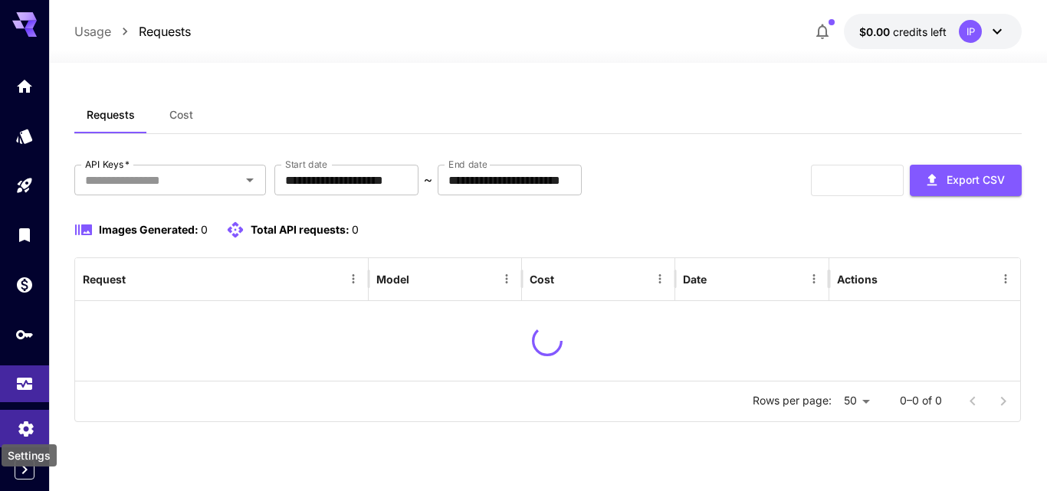
click at [24, 420] on icon "Settings" at bounding box center [26, 424] width 18 height 18
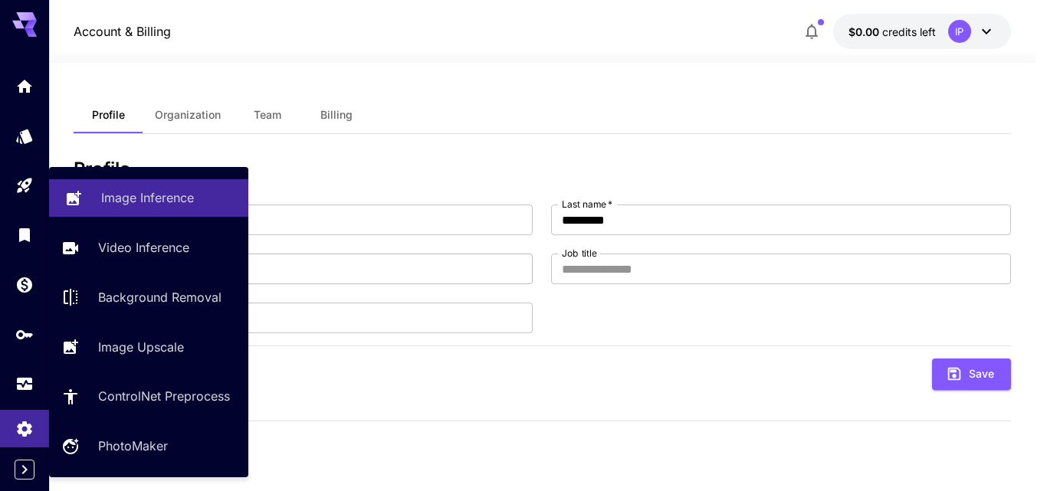
click at [176, 192] on p "Image Inference" at bounding box center [147, 198] width 93 height 18
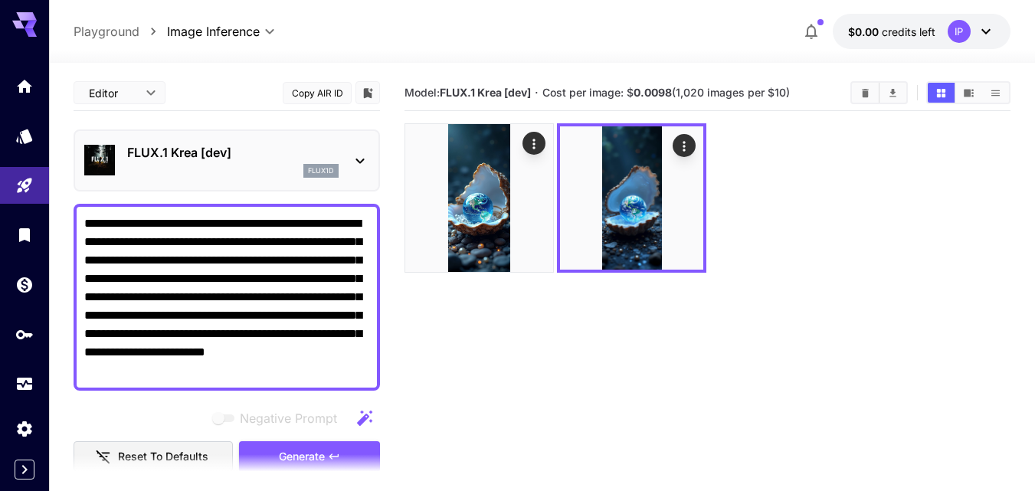
click at [356, 171] on div "FLUX.1 Krea [dev] flux1d" at bounding box center [226, 160] width 285 height 47
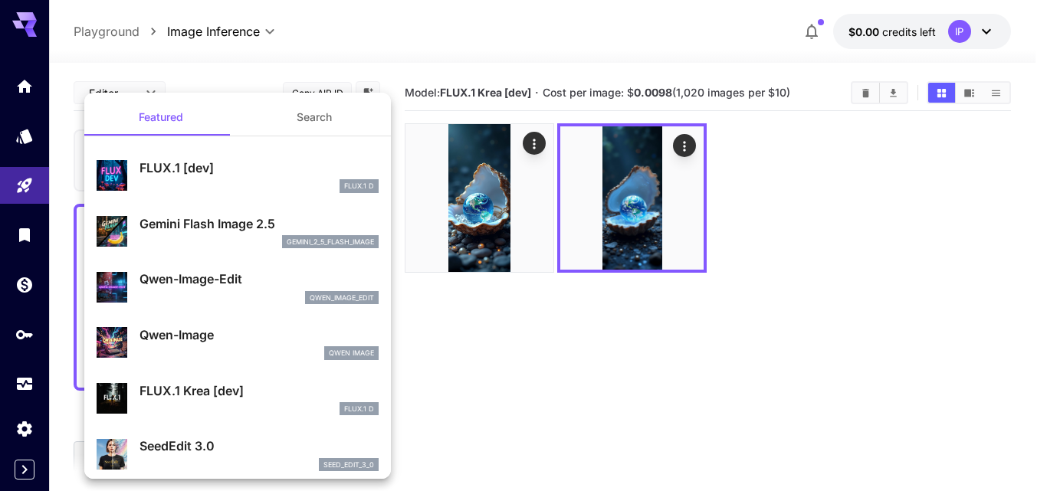
click at [876, 231] on div at bounding box center [523, 245] width 1047 height 491
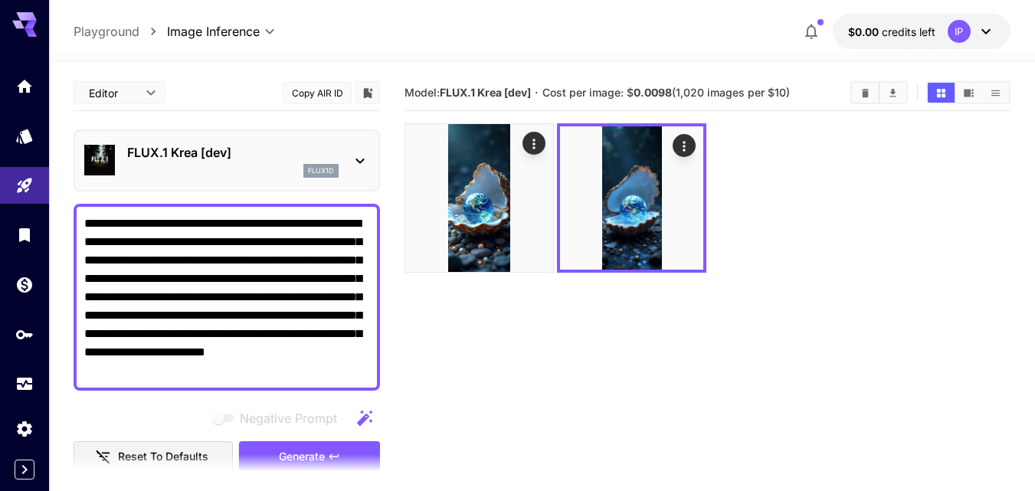
drag, startPoint x: 149, startPoint y: 344, endPoint x: 63, endPoint y: 208, distance: 161.6
click at [63, 208] on section "**********" at bounding box center [542, 338] width 986 height 550
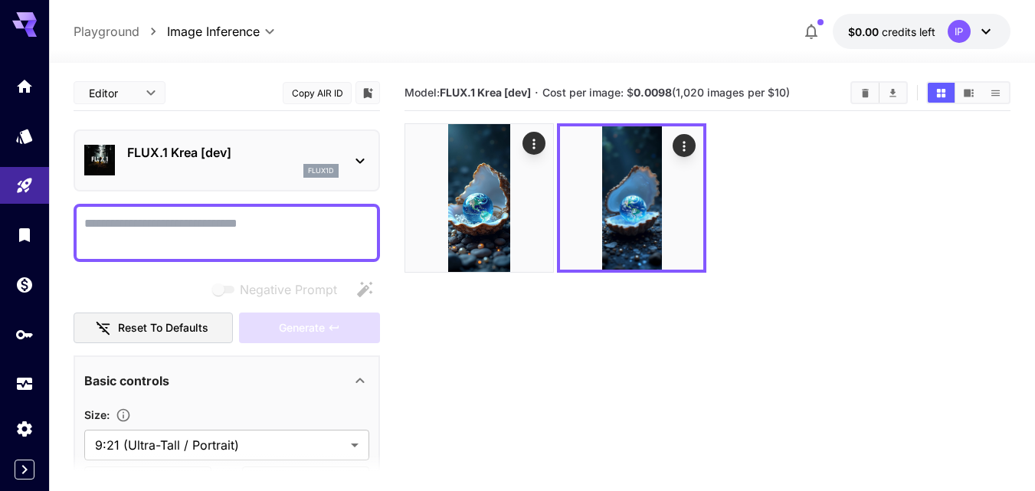
click at [133, 231] on textarea "Negative Prompt" at bounding box center [226, 233] width 285 height 37
paste textarea "**********"
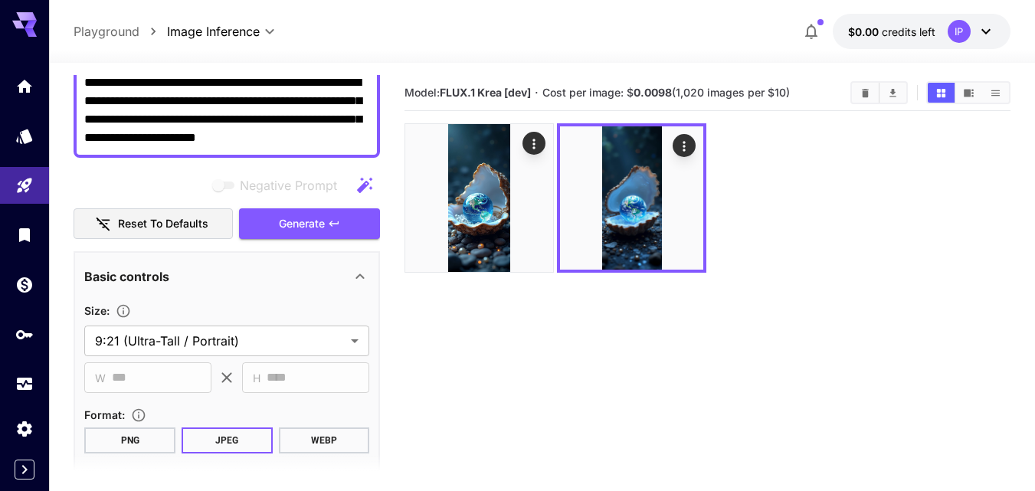
scroll to position [153, 0]
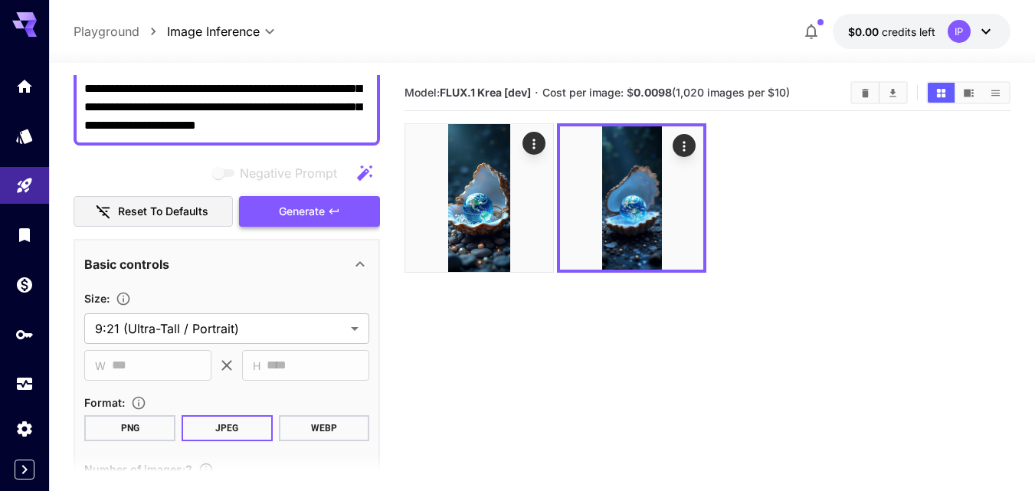
type textarea "**********"
click at [314, 208] on span "Generate" at bounding box center [302, 211] width 46 height 19
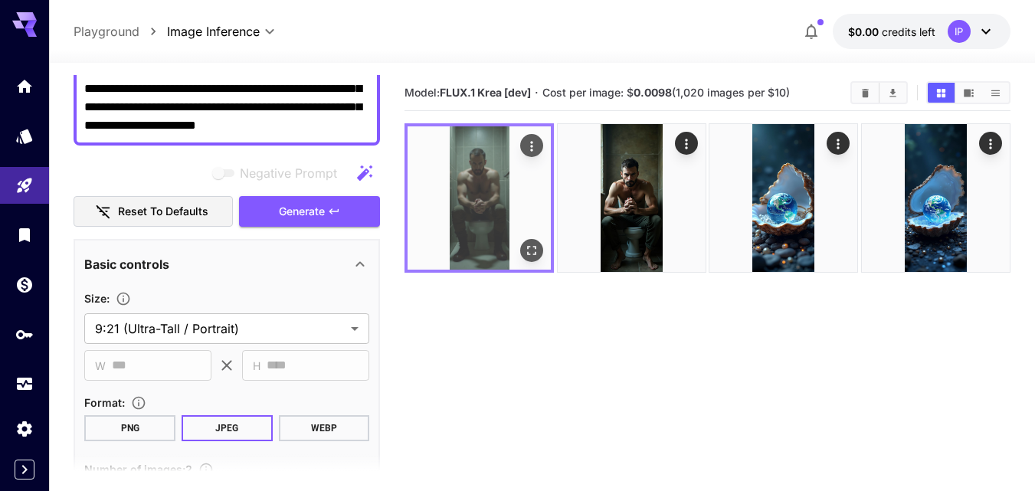
click at [481, 221] on img at bounding box center [479, 197] width 143 height 143
click at [540, 251] on icon "Open in fullscreen" at bounding box center [531, 250] width 15 height 15
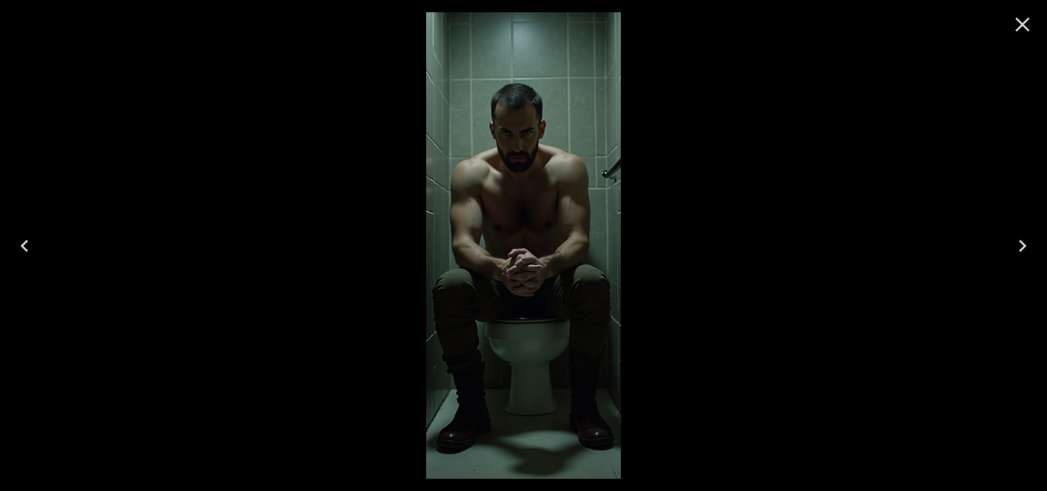
click at [1017, 241] on icon "Next" at bounding box center [1022, 246] width 25 height 25
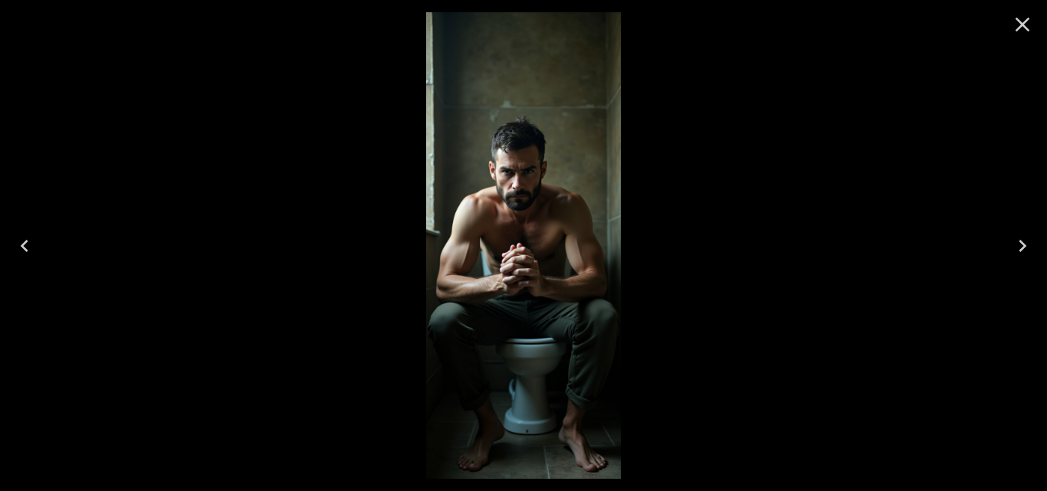
click at [1021, 25] on icon "Close" at bounding box center [1022, 24] width 25 height 25
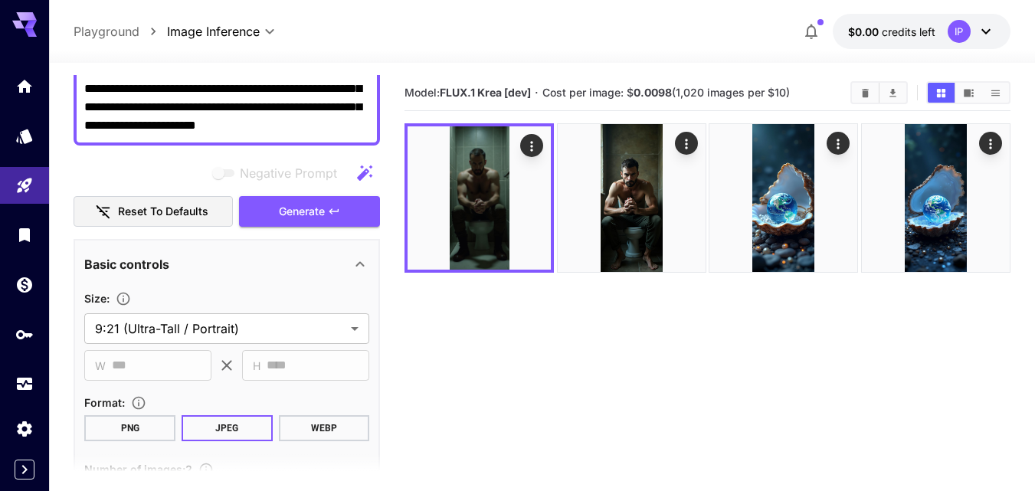
click at [716, 348] on section "Model: FLUX.1 Krea [dev] · Cost per image: $ 0.0098 (1,020 images per $10)" at bounding box center [708, 320] width 606 height 491
drag, startPoint x: 467, startPoint y: 379, endPoint x: 385, endPoint y: 281, distance: 127.9
click at [467, 379] on section "Model: FLUX.1 Krea [dev] · Cost per image: $ 0.0098 (1,020 images per $10)" at bounding box center [708, 320] width 606 height 491
drag, startPoint x: 370, startPoint y: 126, endPoint x: 79, endPoint y: 70, distance: 296.7
click at [79, 70] on div "**********" at bounding box center [542, 338] width 937 height 550
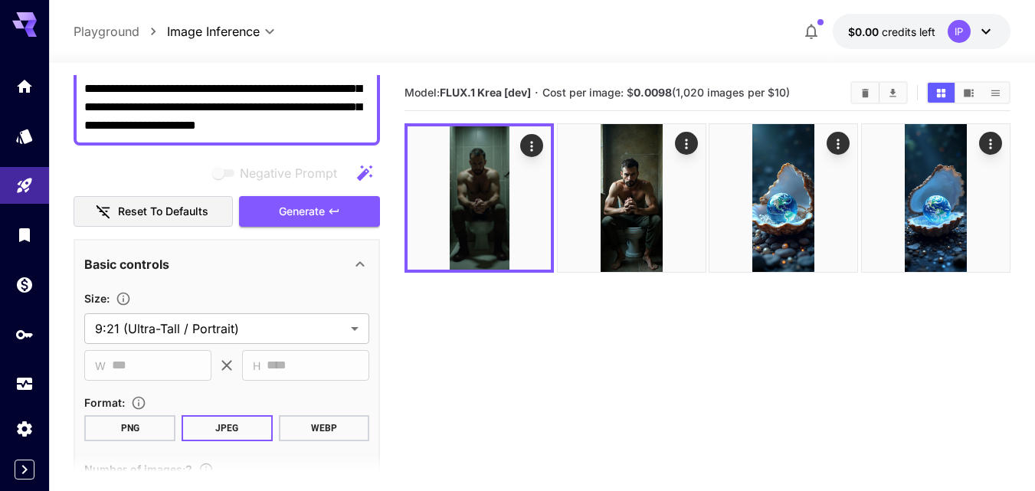
click at [159, 110] on textarea "**********" at bounding box center [226, 98] width 285 height 74
click at [311, 126] on textarea "**********" at bounding box center [226, 98] width 285 height 74
click at [514, 345] on section "Model: FLUX.1 Krea [dev] · Cost per image: $ 0.0098 (1,020 images per $10)" at bounding box center [708, 320] width 606 height 491
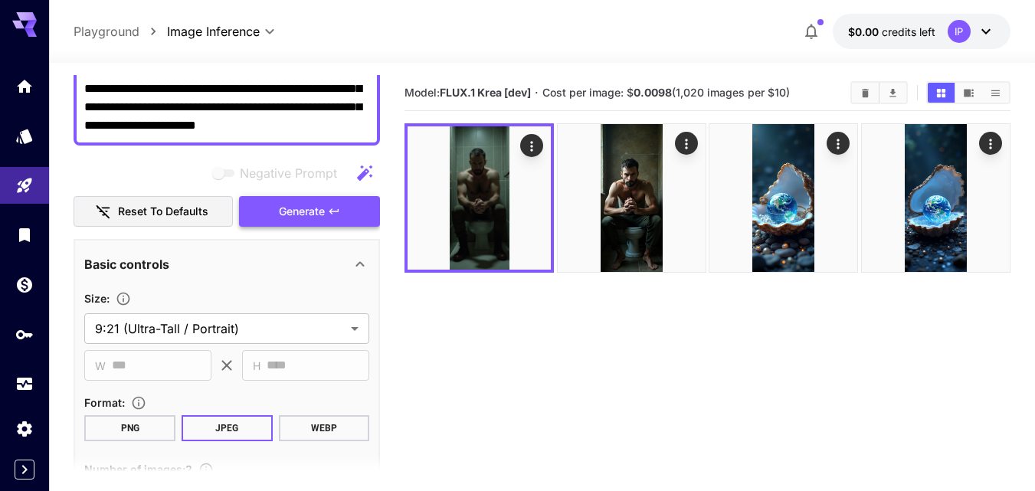
drag, startPoint x: 507, startPoint y: 356, endPoint x: 331, endPoint y: 207, distance: 230.0
click at [503, 349] on section "Model: FLUX.1 Krea [dev] · Cost per image: $ 0.0098 (1,020 images per $10)" at bounding box center [708, 320] width 606 height 491
click at [268, 113] on textarea "**********" at bounding box center [226, 98] width 285 height 74
click at [268, 112] on textarea "**********" at bounding box center [226, 98] width 285 height 74
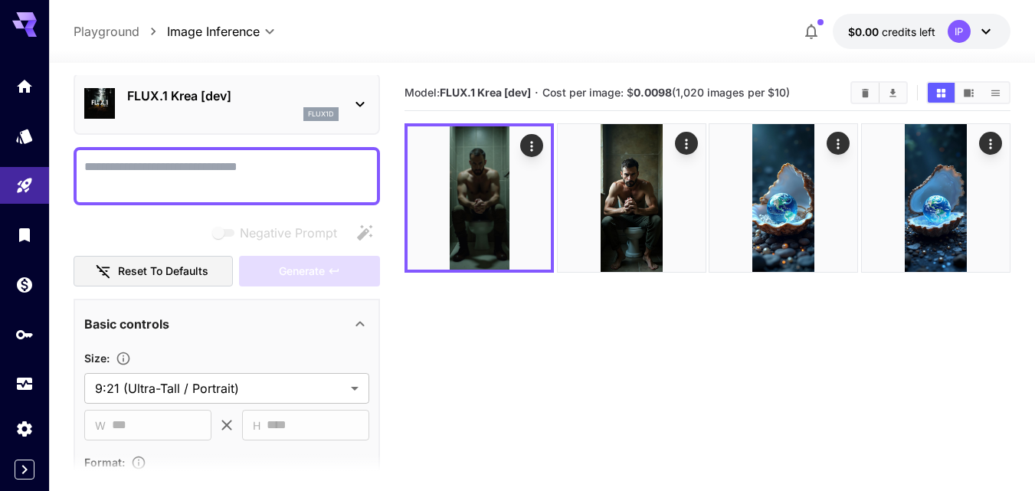
scroll to position [0, 0]
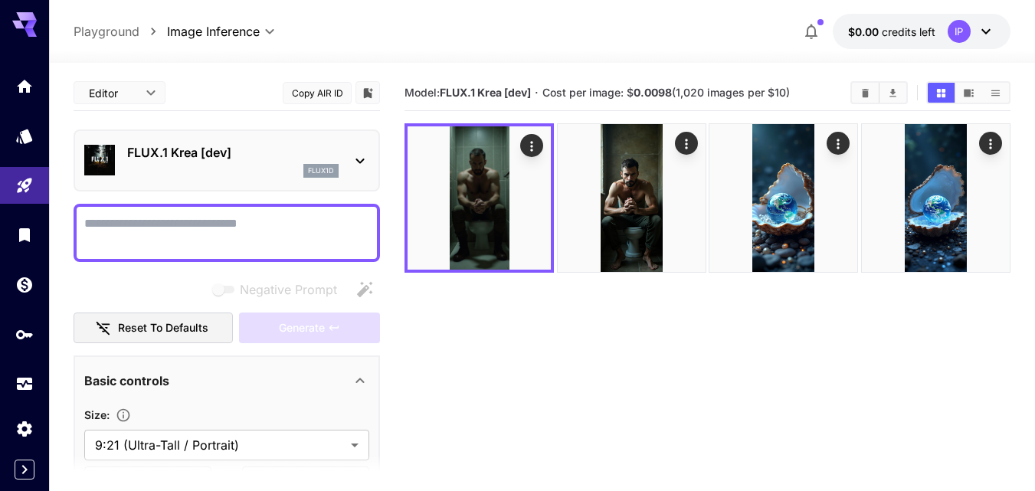
click at [158, 226] on textarea "Negative Prompt" at bounding box center [226, 233] width 285 height 37
paste textarea "**********"
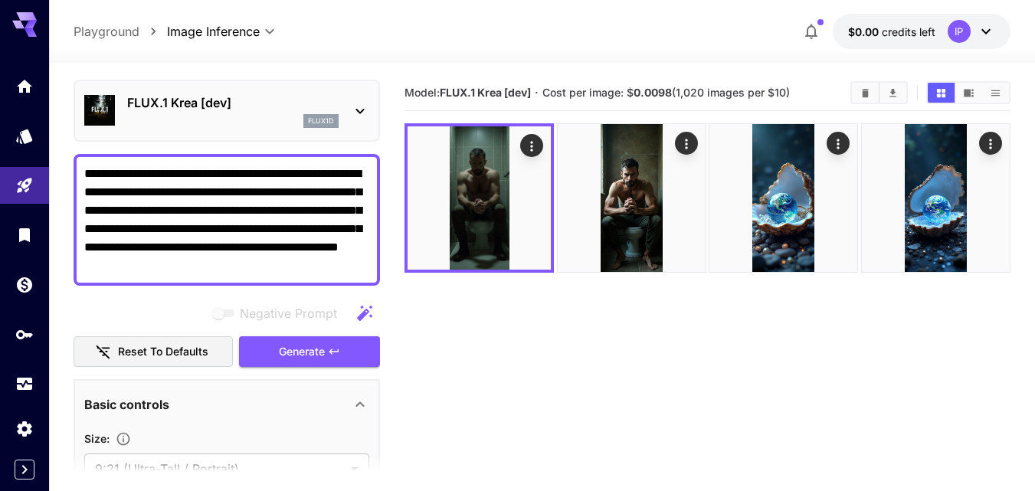
scroll to position [230, 0]
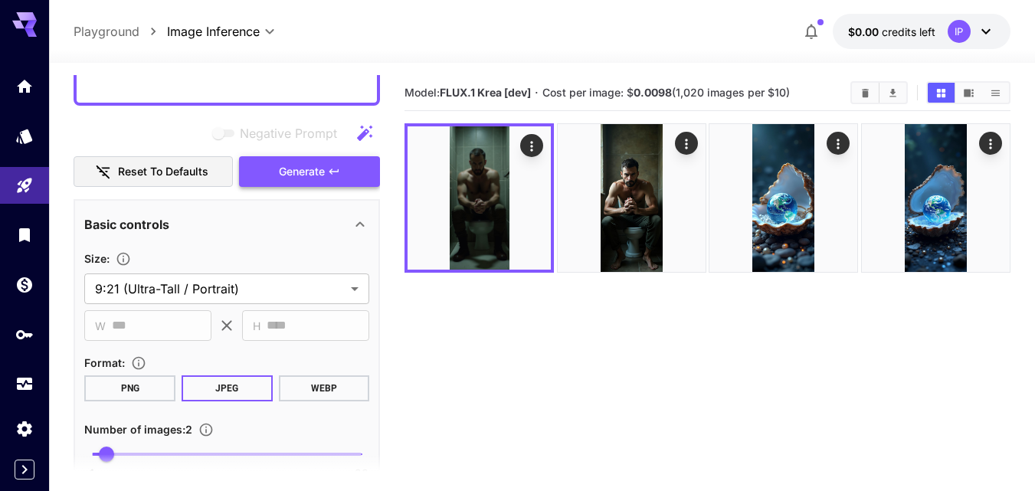
type textarea "**********"
click at [330, 169] on icon "button" at bounding box center [334, 172] width 12 height 12
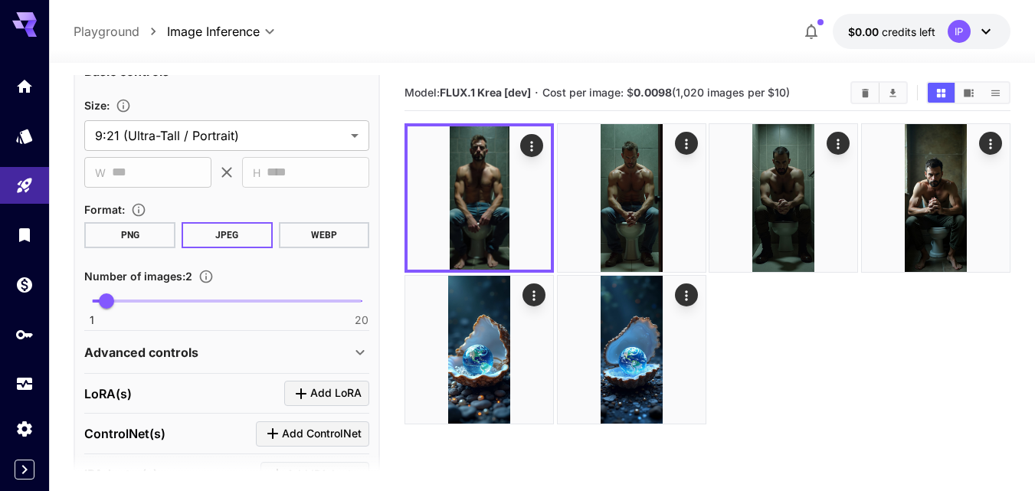
scroll to position [460, 0]
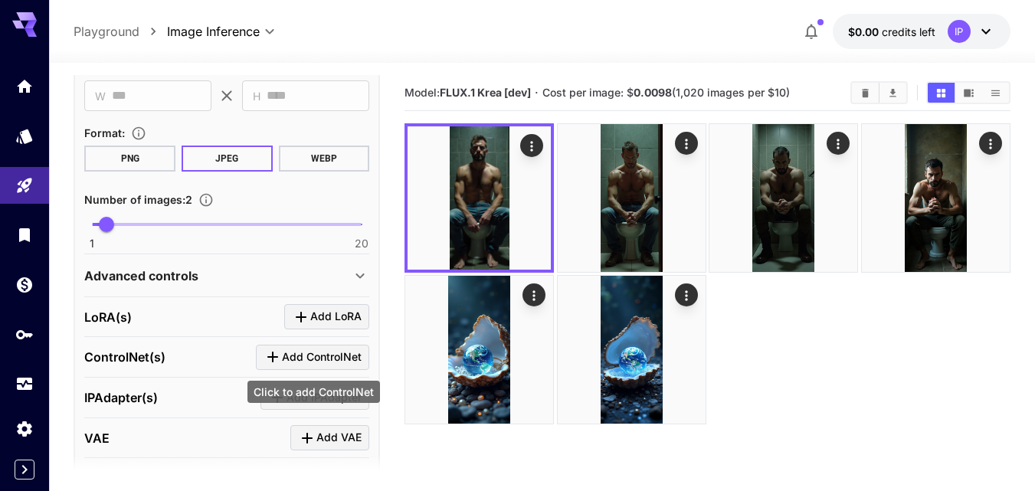
click at [290, 356] on span "Add ControlNet" at bounding box center [322, 357] width 80 height 19
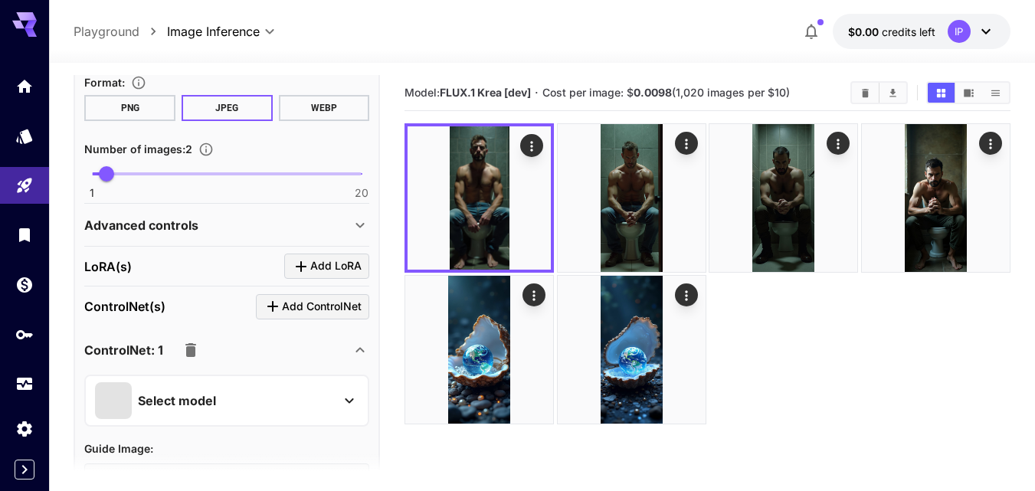
scroll to position [613, 0]
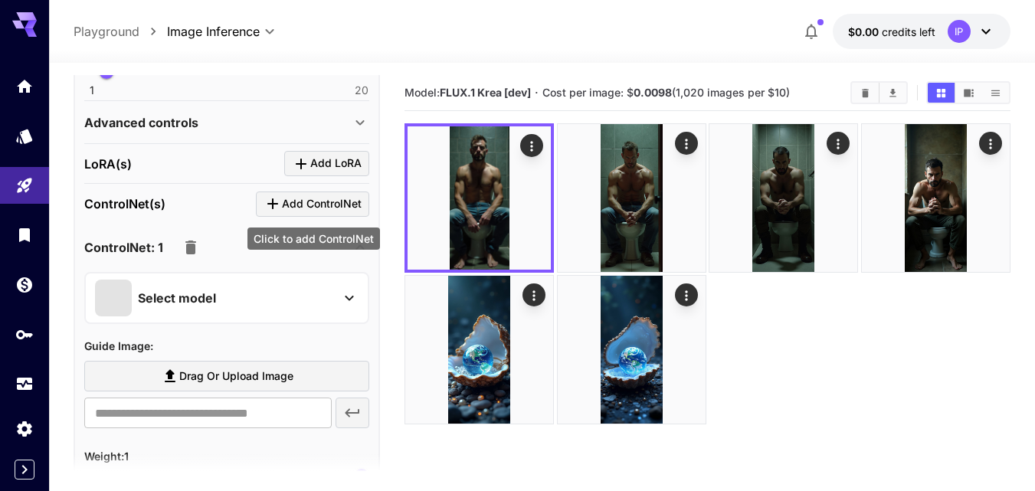
click at [333, 203] on span "Add ControlNet" at bounding box center [322, 204] width 80 height 19
click at [191, 248] on icon "button" at bounding box center [190, 248] width 11 height 14
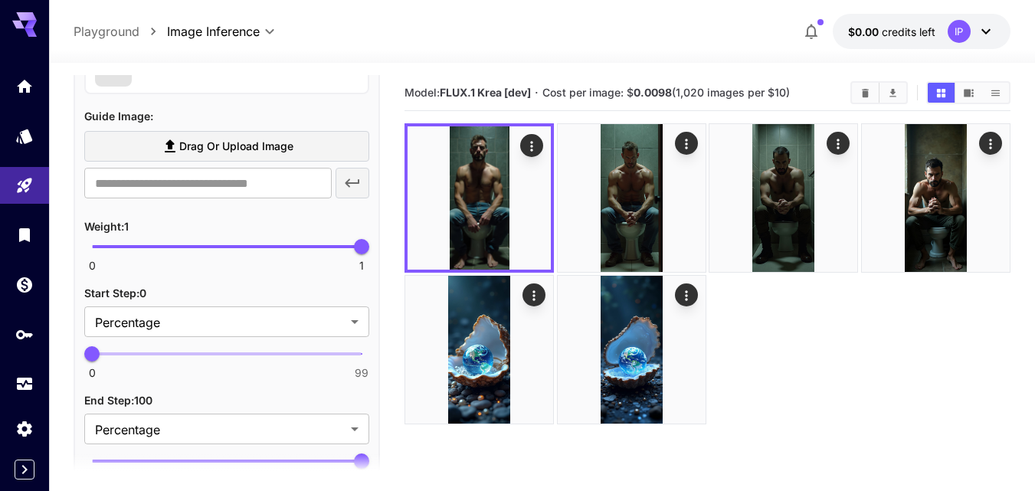
scroll to position [920, 0]
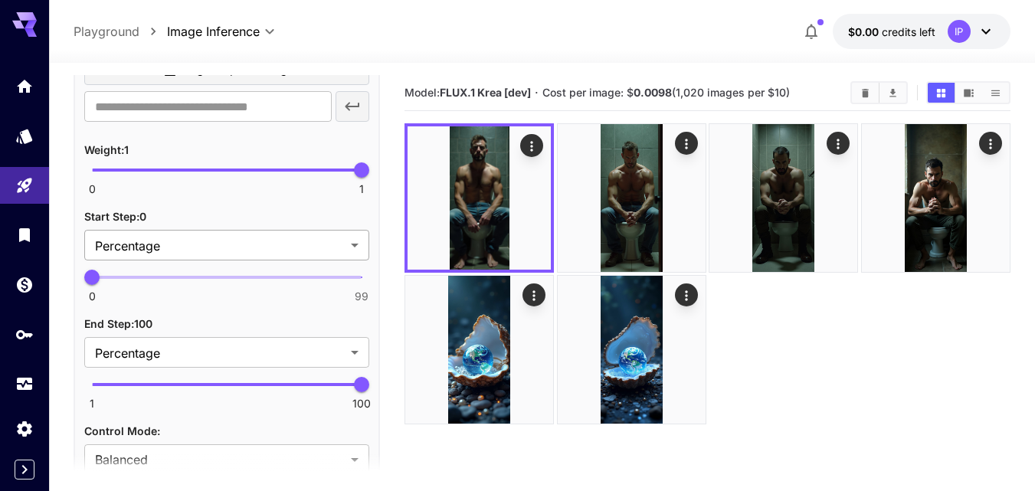
click at [115, 247] on body "**********" at bounding box center [517, 306] width 1035 height 612
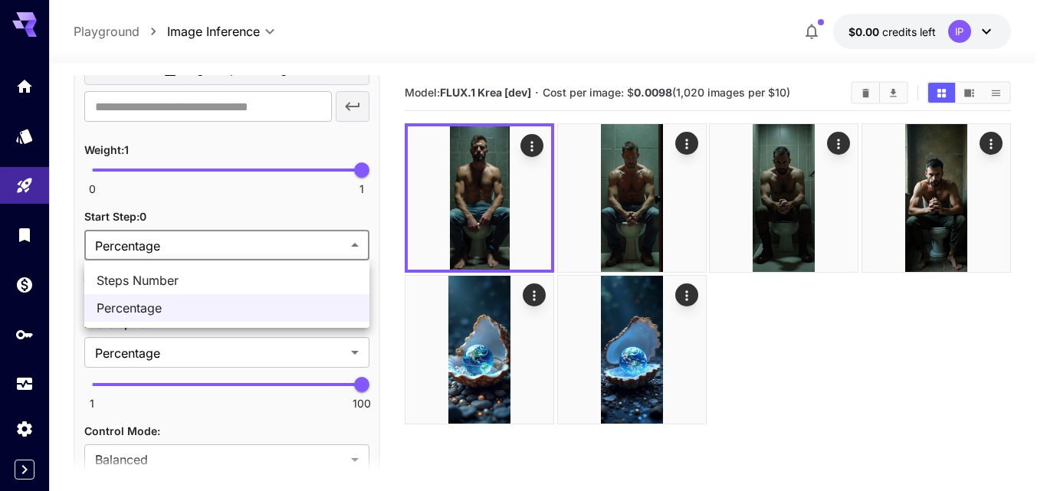
click at [115, 247] on div at bounding box center [523, 245] width 1047 height 491
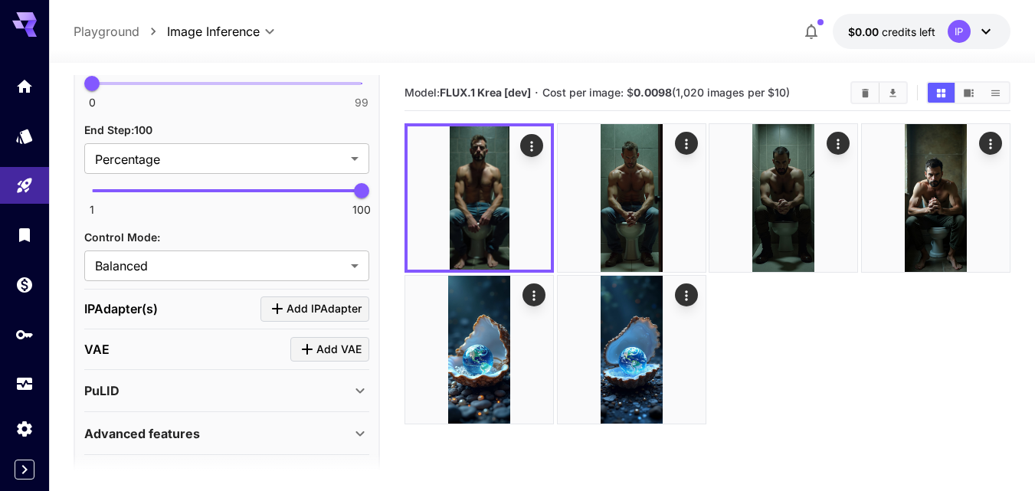
scroll to position [1150, 0]
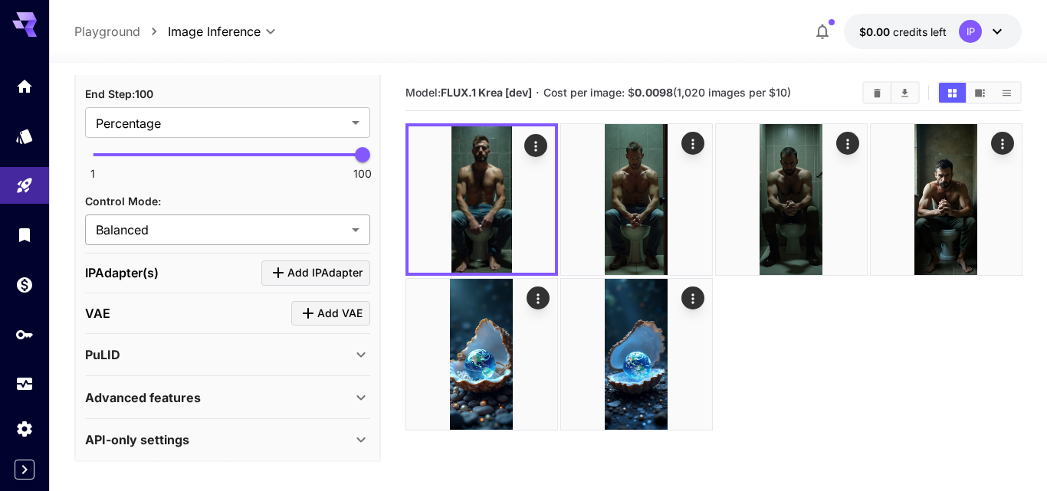
click at [129, 235] on body "**********" at bounding box center [523, 306] width 1047 height 612
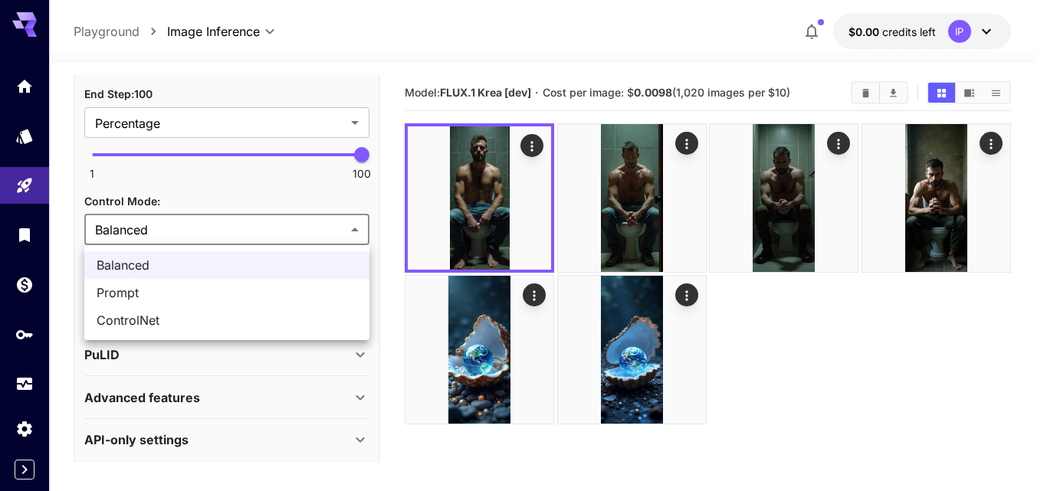
click at [129, 235] on div at bounding box center [523, 245] width 1047 height 491
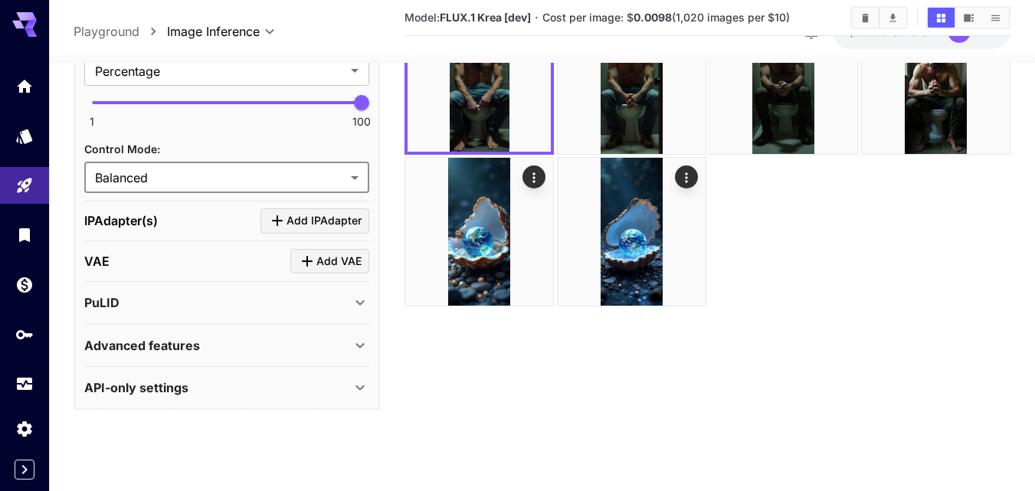
scroll to position [121, 0]
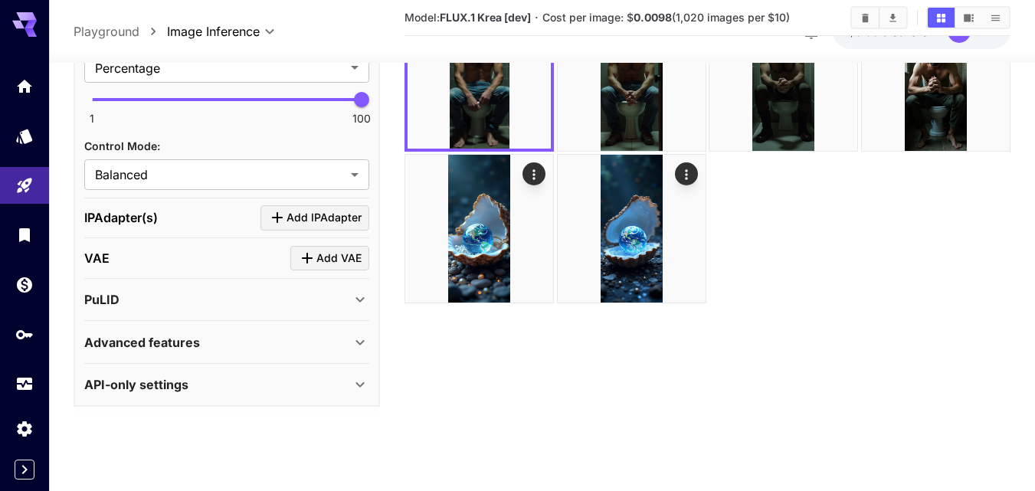
click at [200, 355] on div "Advanced features" at bounding box center [226, 342] width 285 height 37
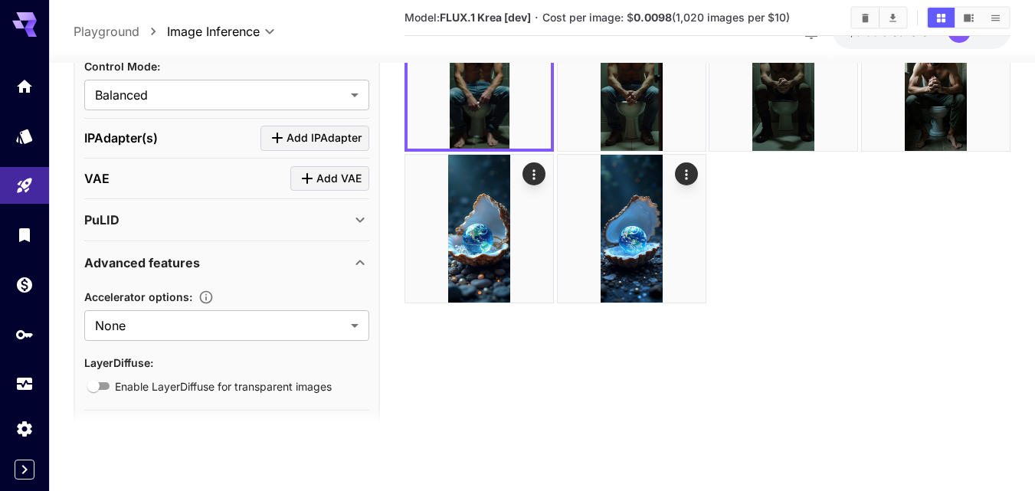
scroll to position [1285, 0]
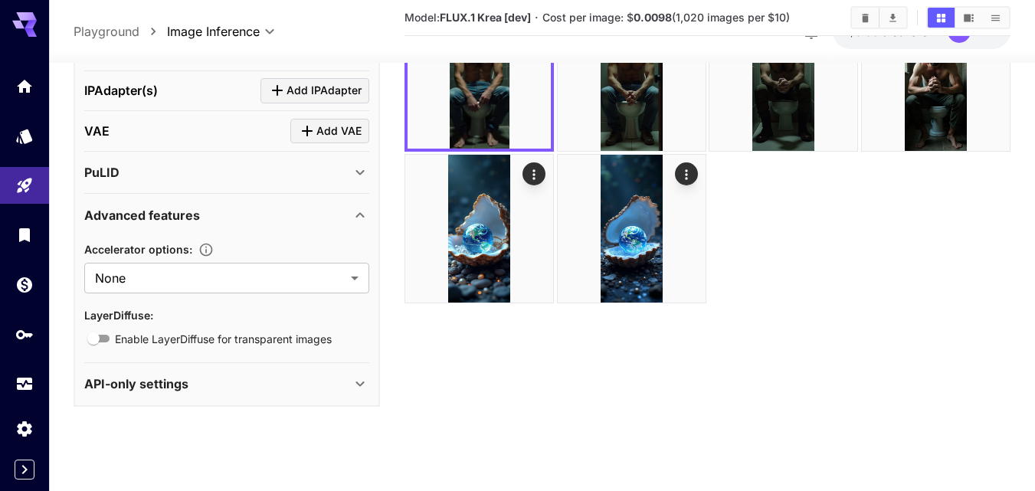
click at [179, 386] on p "API-only settings" at bounding box center [136, 385] width 104 height 18
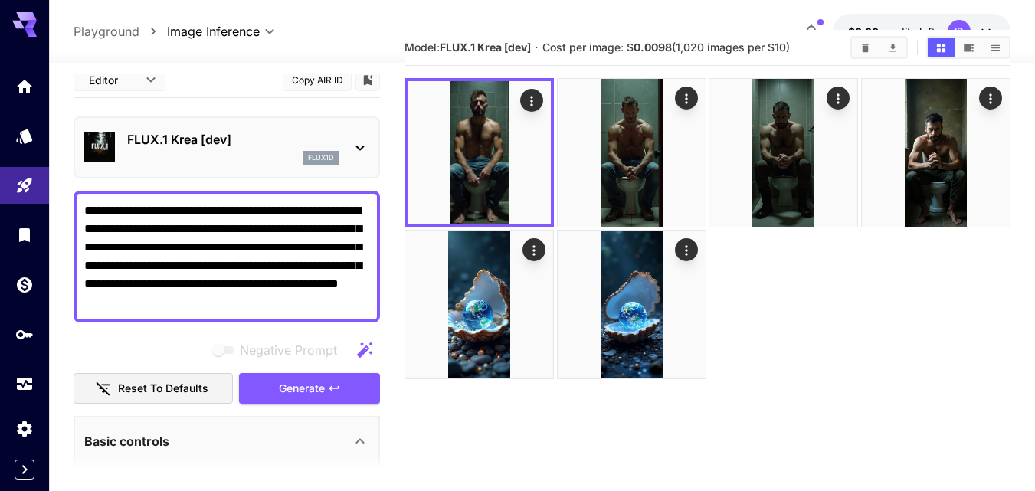
scroll to position [0, 0]
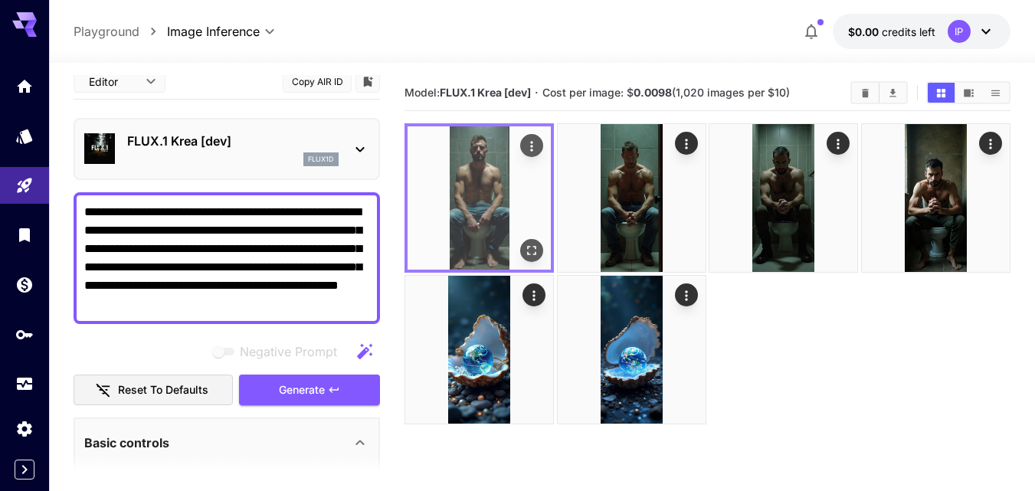
click at [477, 213] on img at bounding box center [479, 197] width 143 height 143
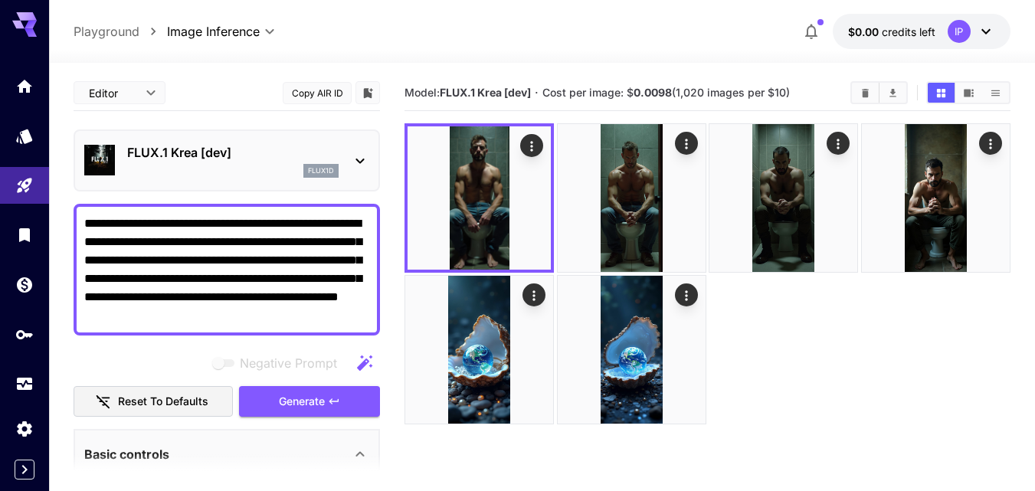
click at [367, 159] on icon at bounding box center [360, 161] width 18 height 18
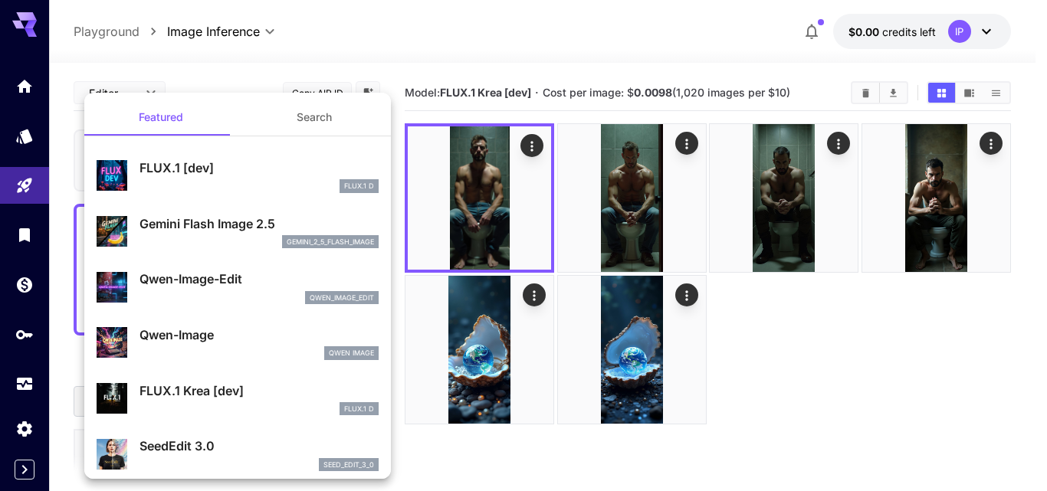
click at [173, 234] on div "Gemini Flash Image 2.5 gemini_2_5_flash_image" at bounding box center [258, 232] width 239 height 34
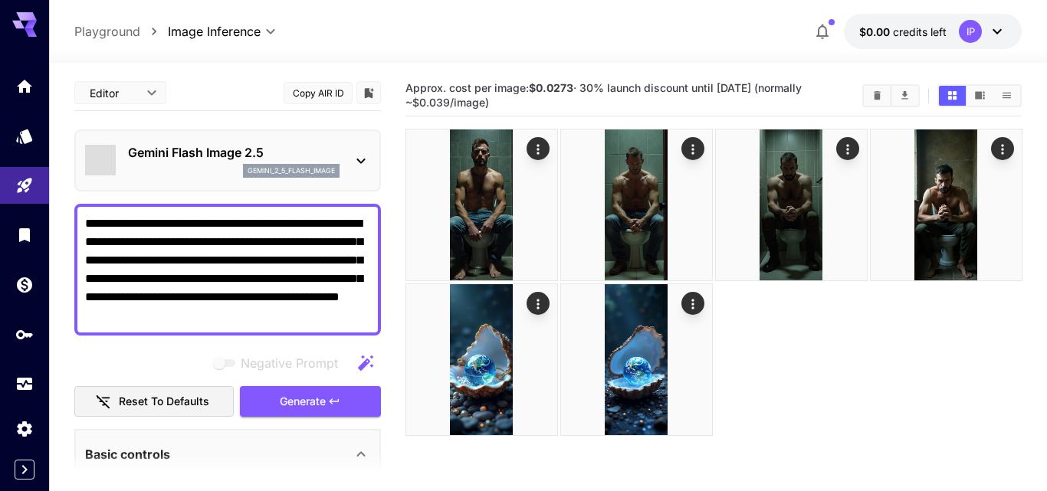
type input "*"
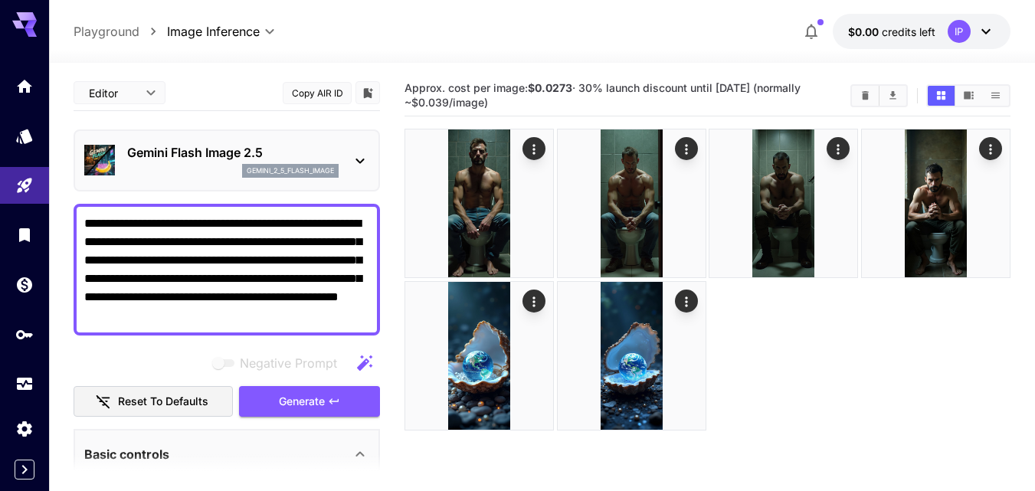
scroll to position [77, 0]
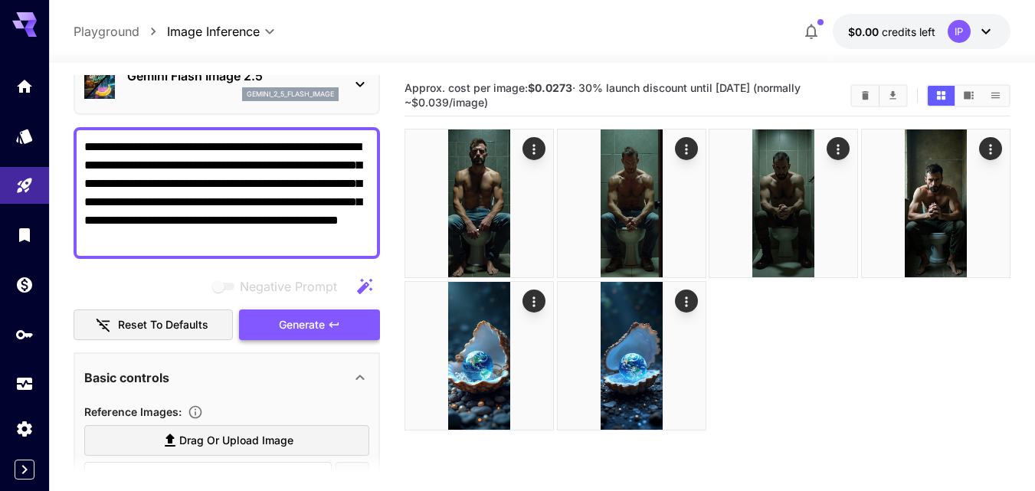
click at [299, 318] on span "Generate" at bounding box center [302, 325] width 46 height 19
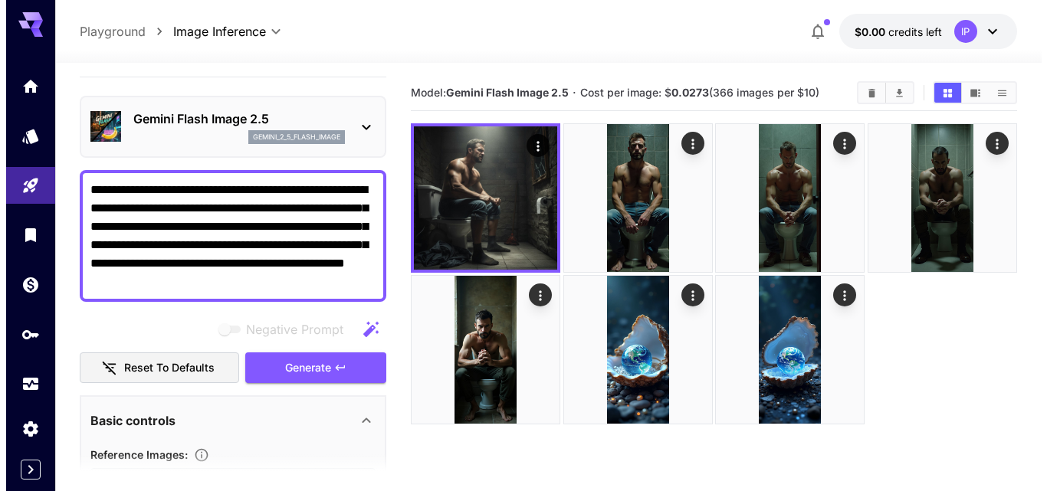
scroll to position [0, 0]
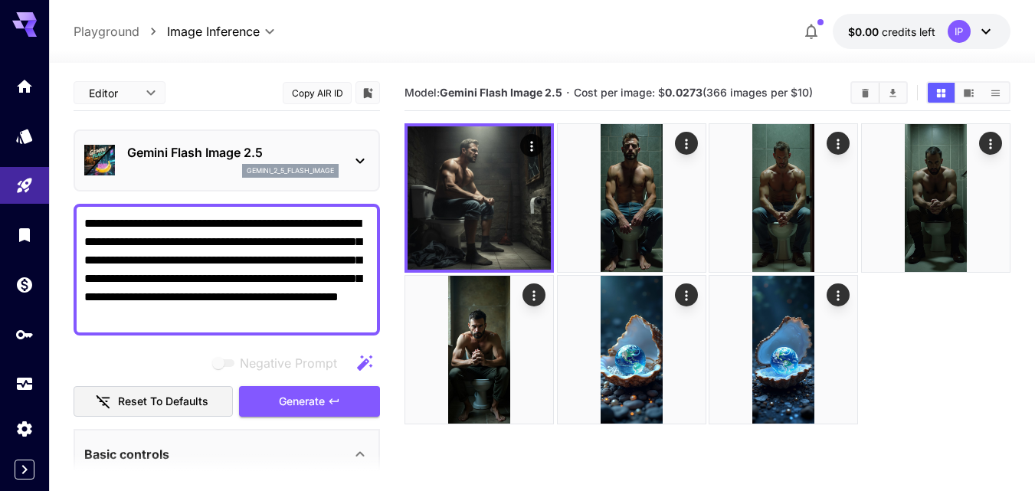
click at [376, 177] on div "Gemini Flash Image 2.5 gemini_2_5_flash_image" at bounding box center [227, 161] width 307 height 62
click at [362, 176] on div "Gemini Flash Image 2.5 gemini_2_5_flash_image" at bounding box center [226, 160] width 285 height 47
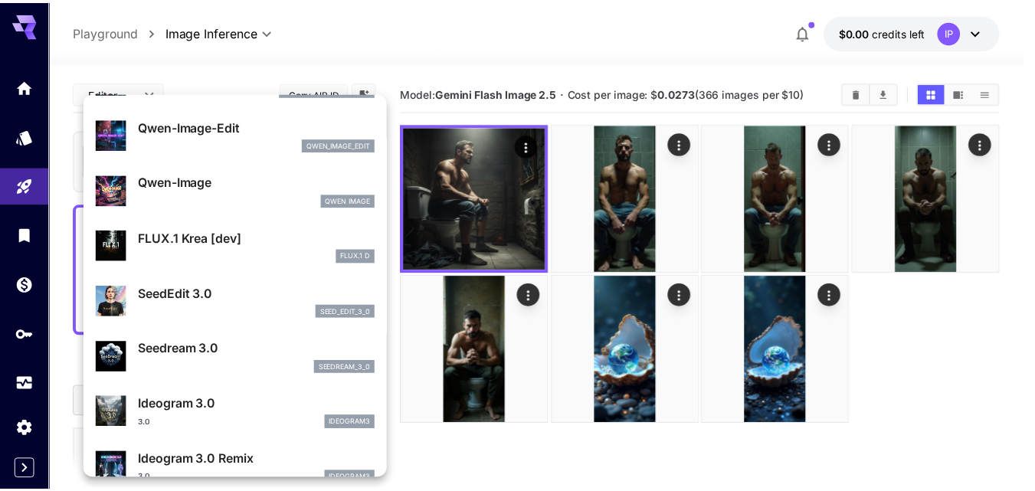
scroll to position [230, 0]
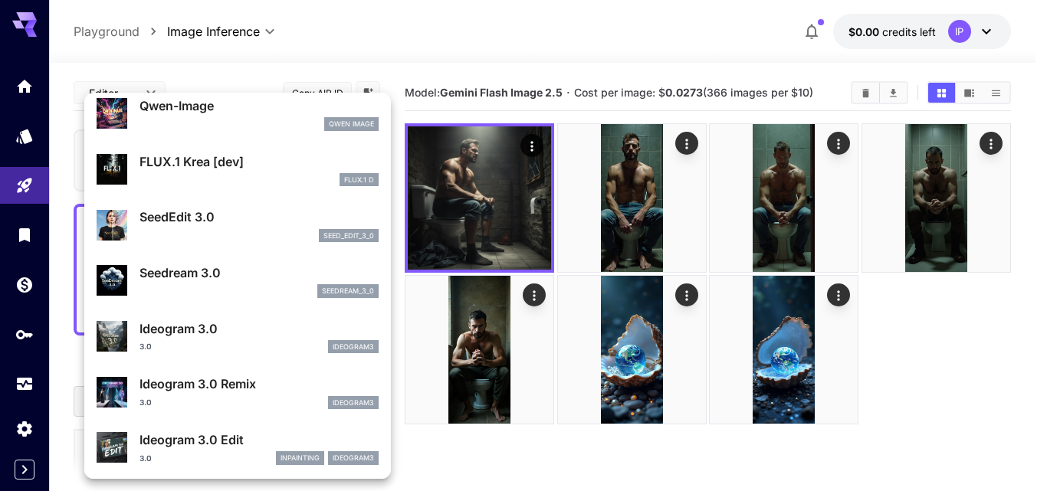
click at [190, 283] on div "Seedream 3.0 seedream_3_0" at bounding box center [258, 281] width 239 height 34
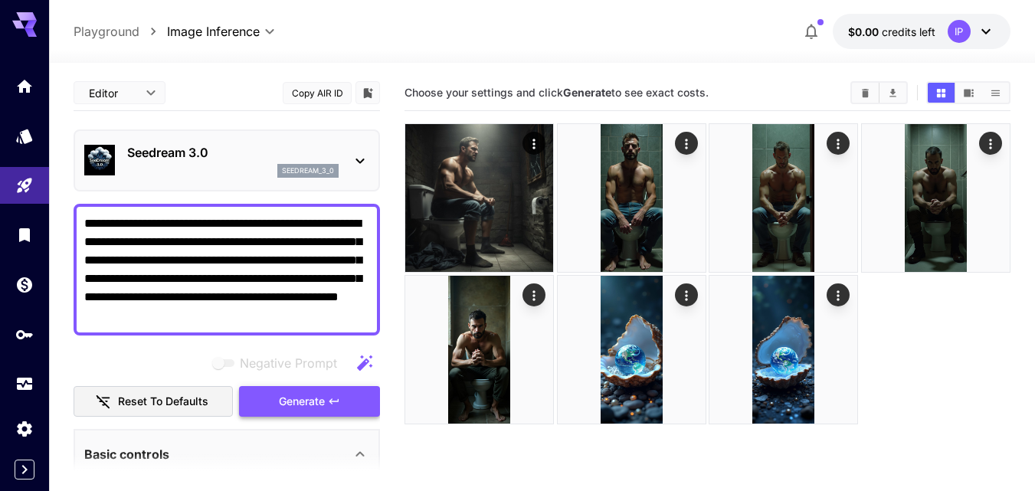
click at [326, 402] on button "Generate" at bounding box center [309, 401] width 141 height 31
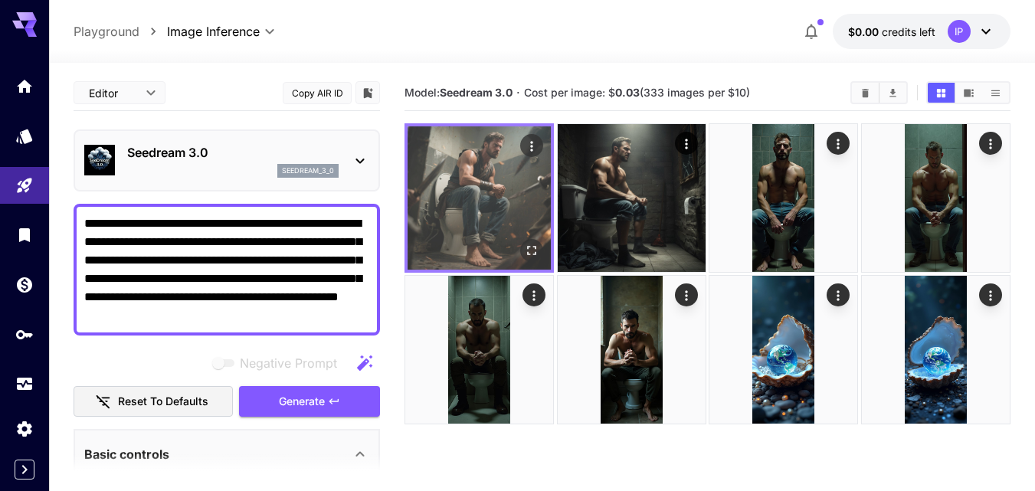
click at [461, 196] on img at bounding box center [479, 197] width 143 height 143
click at [536, 242] on button "Open in fullscreen" at bounding box center [531, 250] width 23 height 23
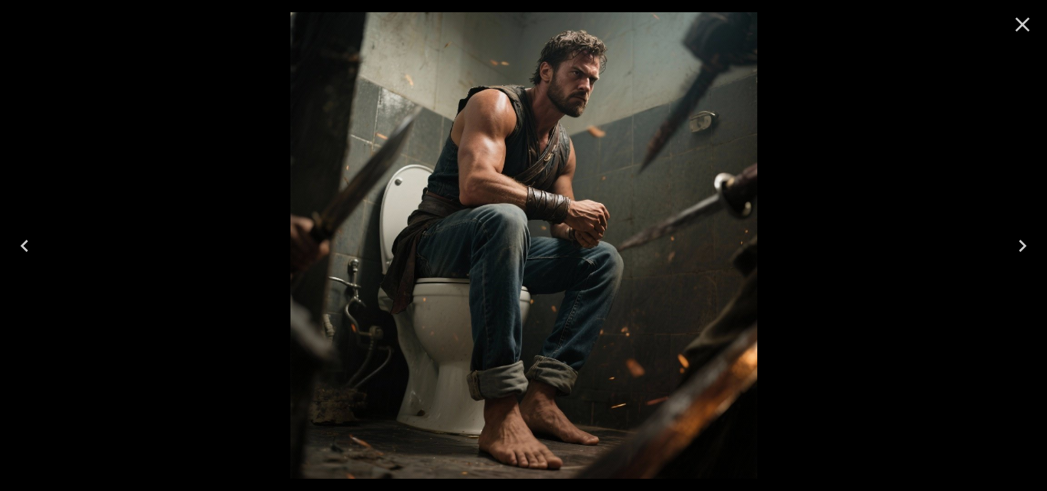
click at [1025, 17] on icon "Close" at bounding box center [1022, 24] width 25 height 25
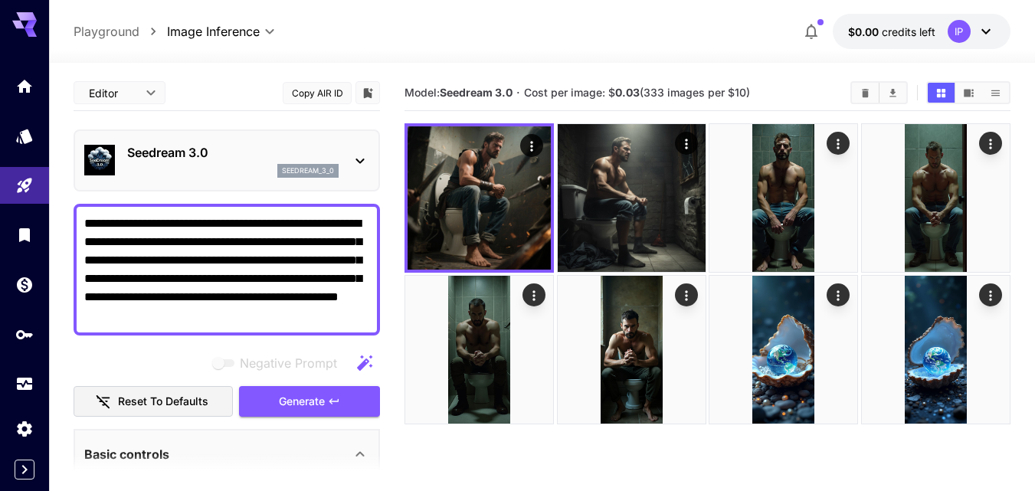
click at [14, 22] on icon at bounding box center [24, 20] width 25 height 16
click at [21, 88] on icon "Home" at bounding box center [25, 81] width 15 height 13
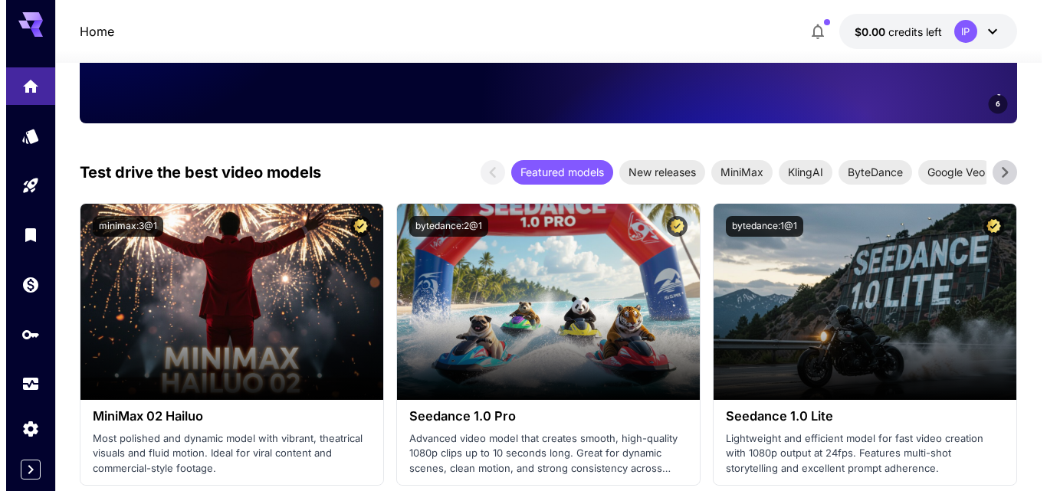
scroll to position [460, 0]
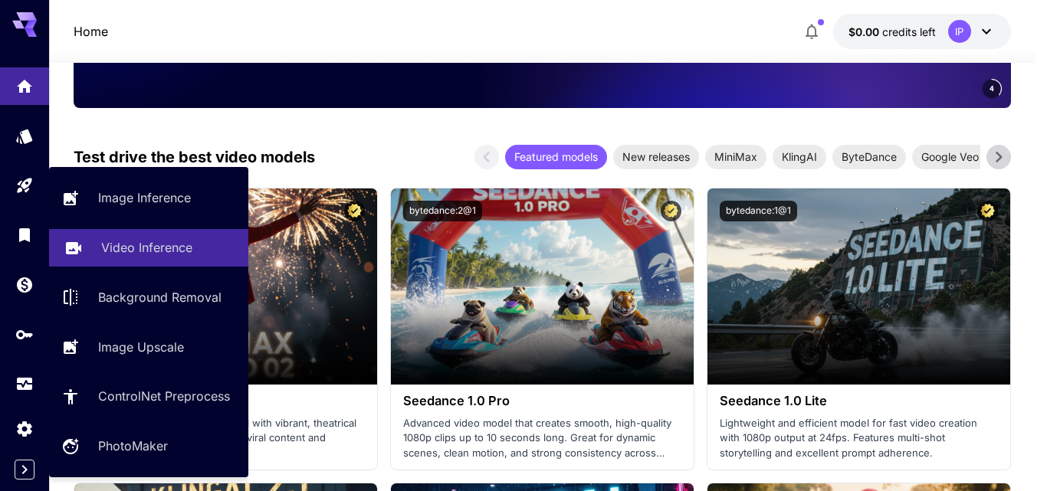
click at [189, 253] on p "Video Inference" at bounding box center [146, 247] width 91 height 18
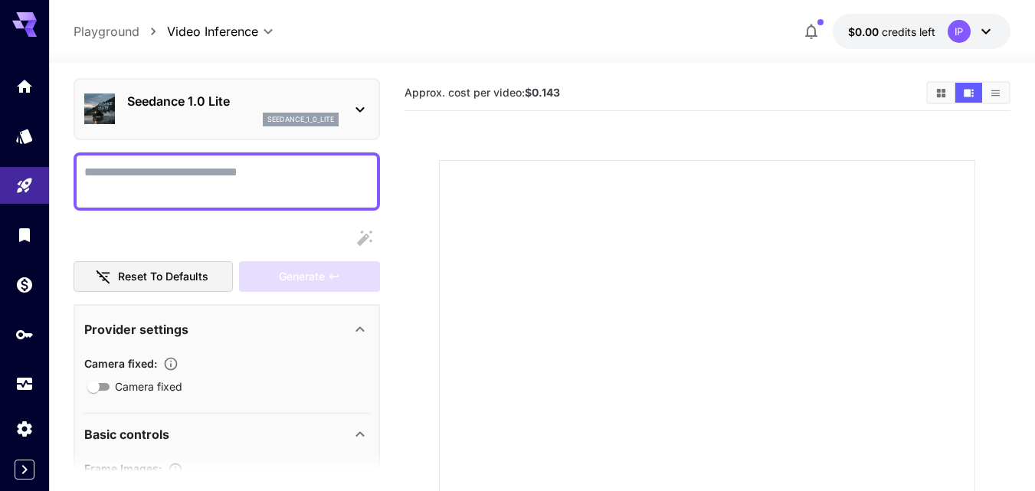
scroll to position [21, 0]
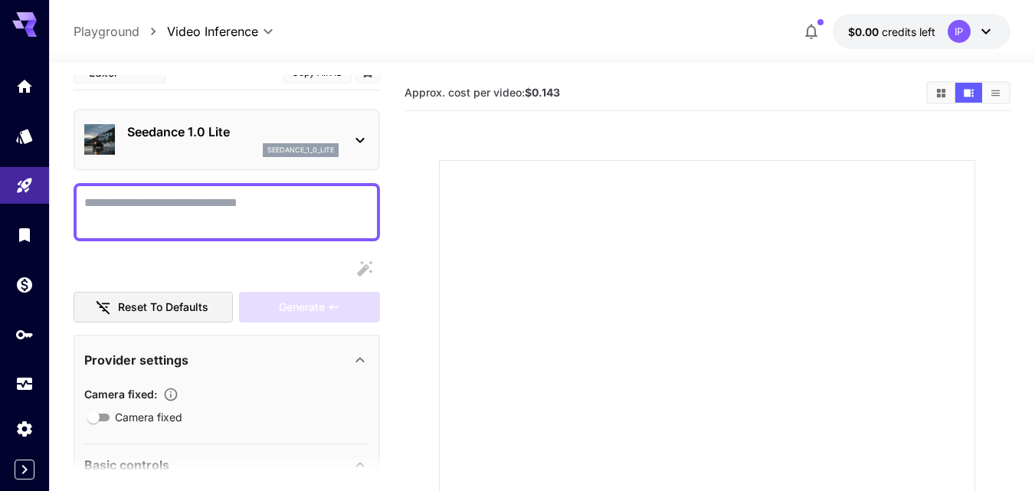
click at [193, 211] on textarea "Camera fixed" at bounding box center [226, 212] width 285 height 37
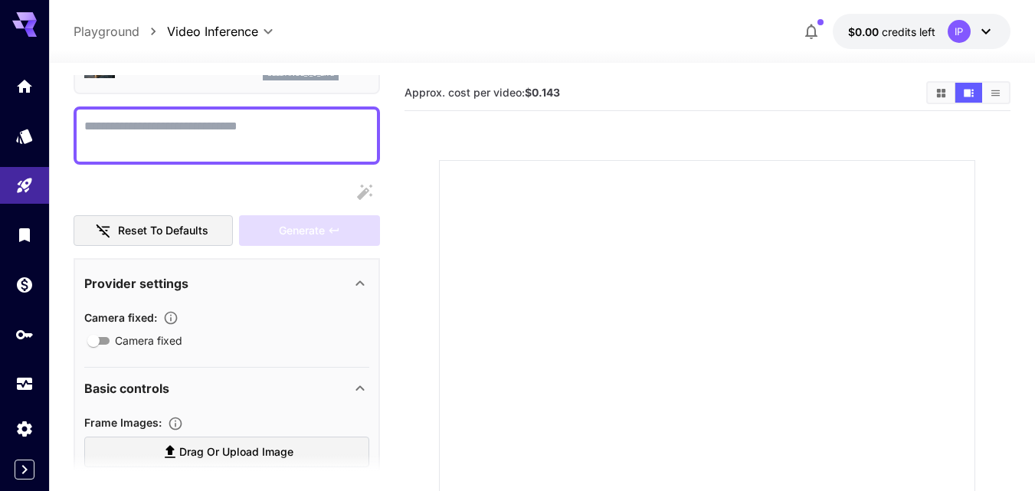
scroll to position [174, 0]
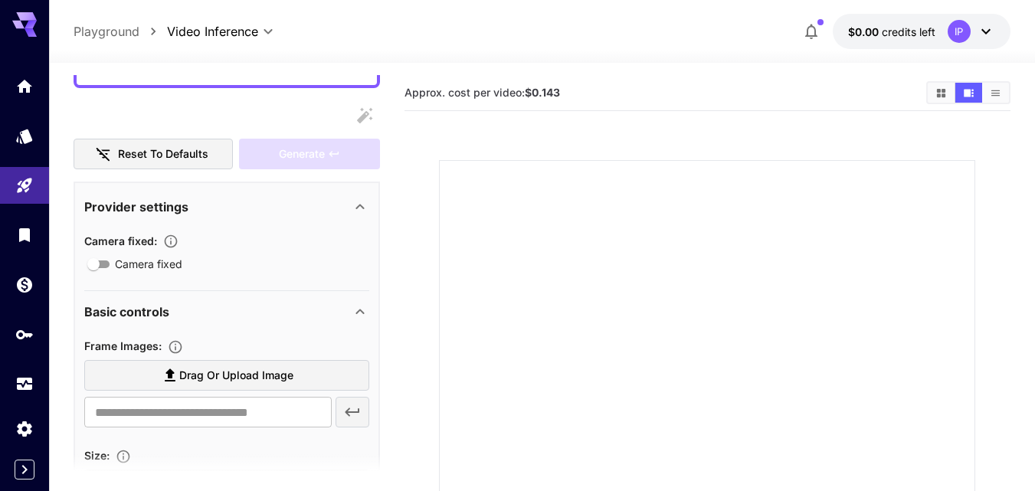
click at [819, 328] on div at bounding box center [707, 428] width 536 height 536
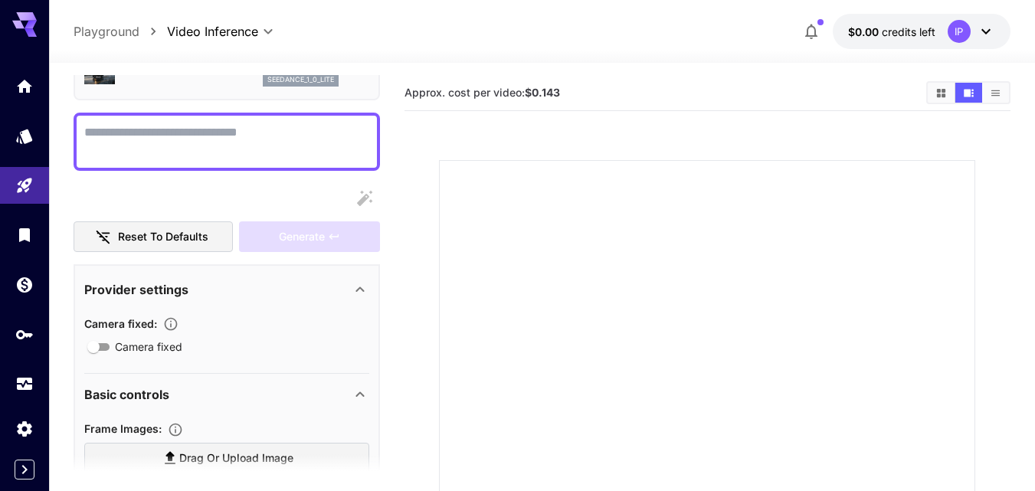
scroll to position [0, 0]
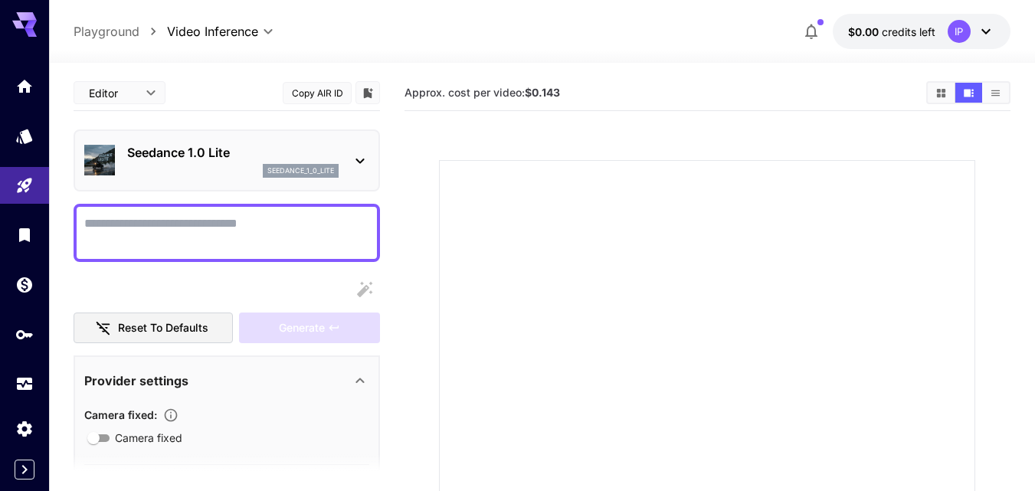
click at [163, 224] on textarea "Camera fixed" at bounding box center [226, 233] width 285 height 37
paste textarea "**********"
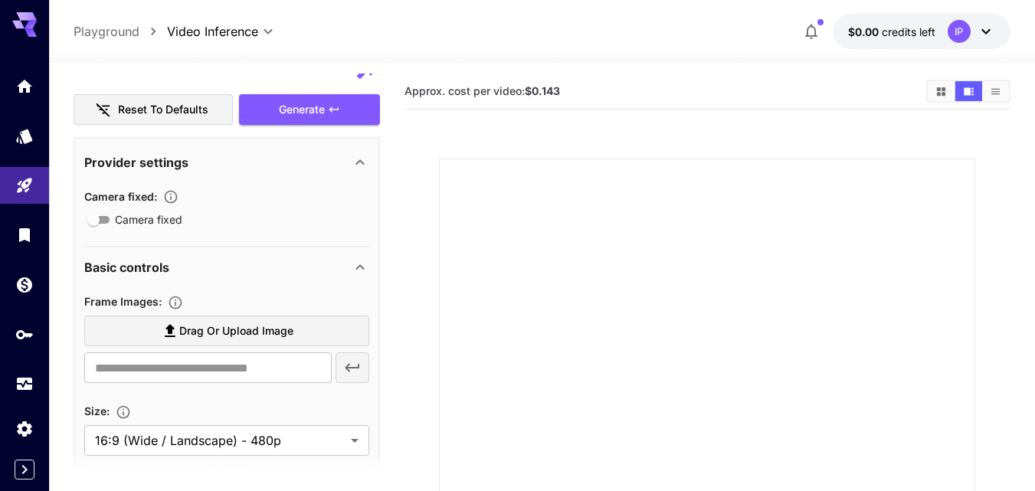
scroll to position [937, 0]
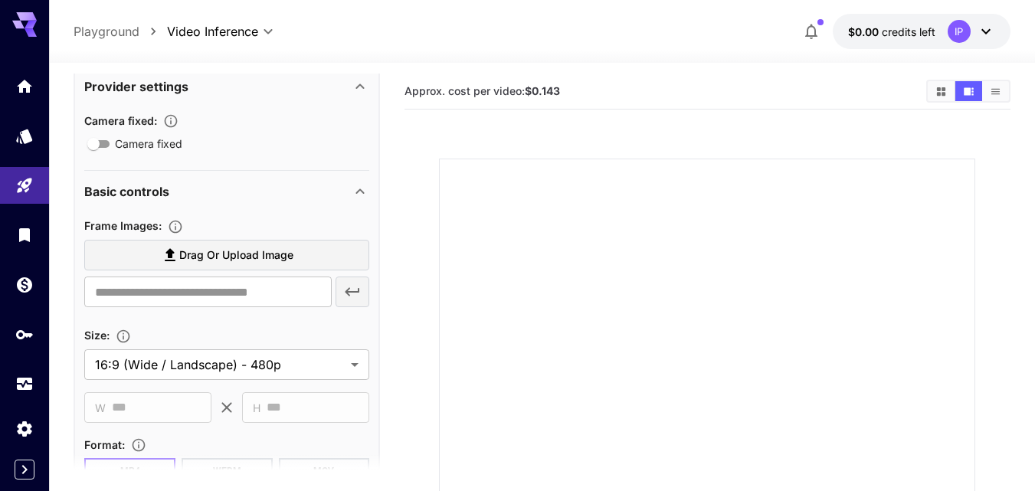
type textarea "**********"
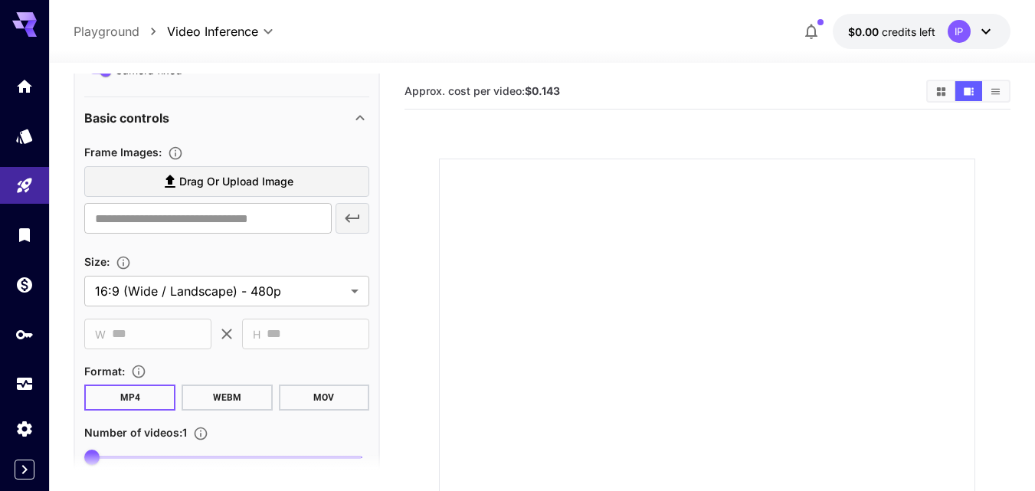
scroll to position [1013, 0]
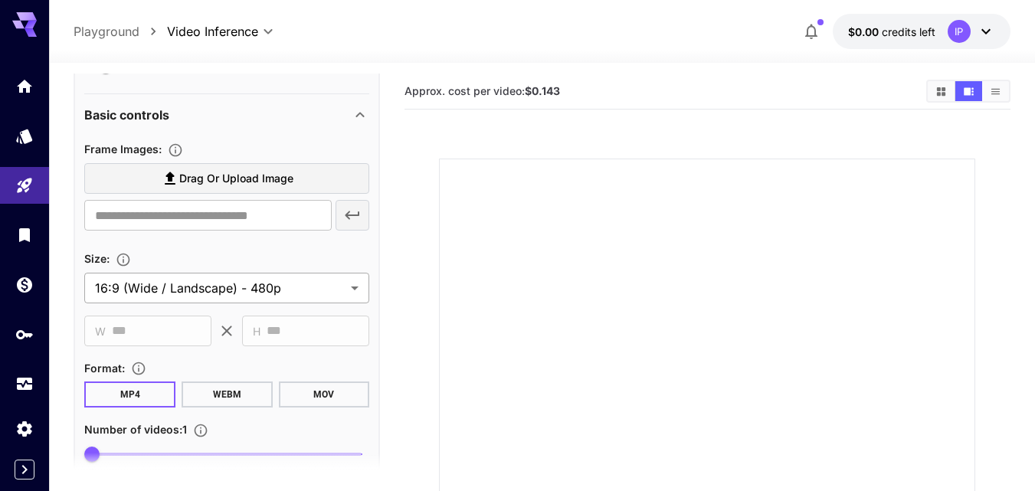
click at [246, 289] on body "**********" at bounding box center [517, 369] width 1035 height 743
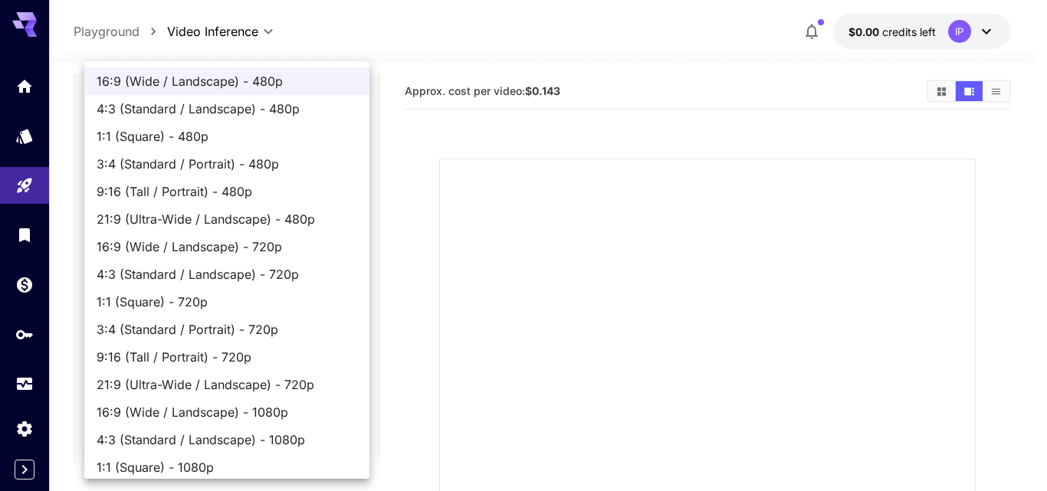
click at [287, 280] on span "4:3 (Standard / Landscape) - 720p" at bounding box center [227, 274] width 261 height 18
type input "**********"
type input "****"
type input "***"
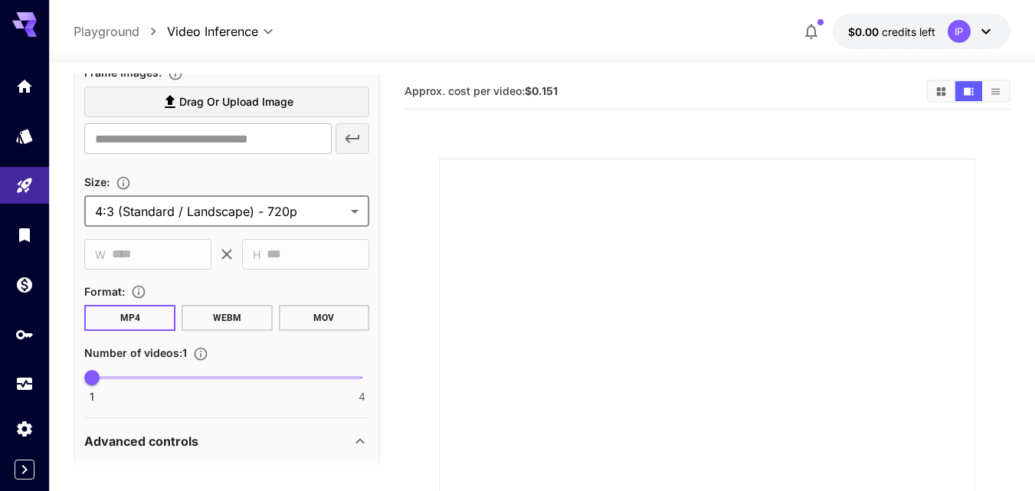
scroll to position [1166, 0]
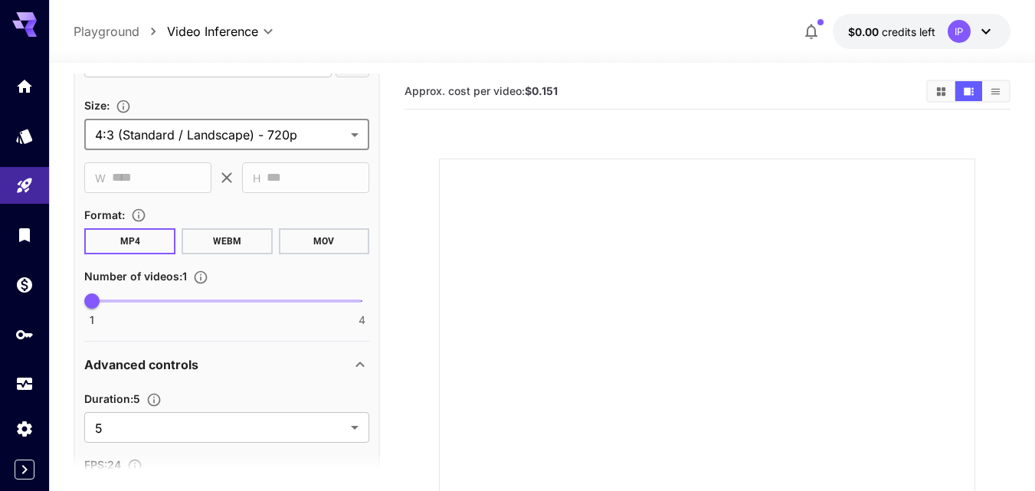
click at [334, 246] on button "MOV" at bounding box center [324, 241] width 91 height 26
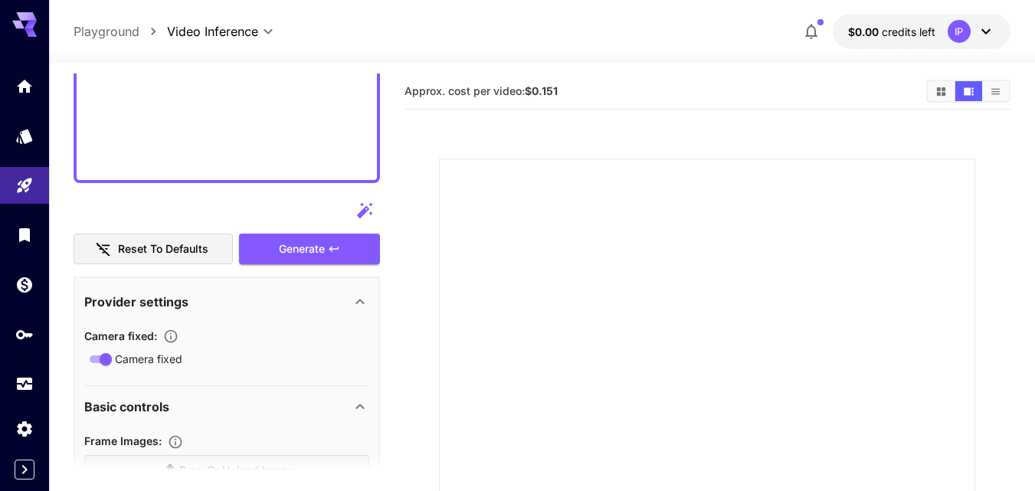
scroll to position [588, 0]
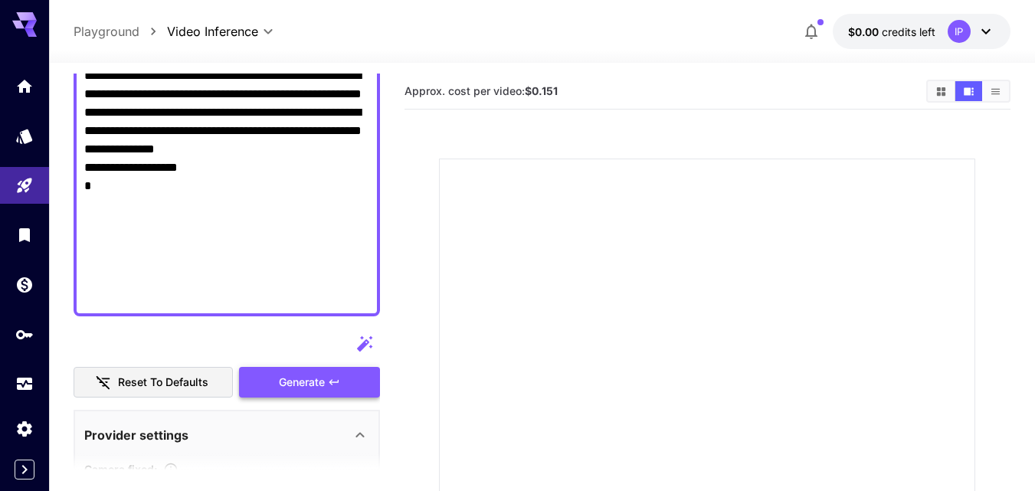
click at [343, 377] on div "Generate" at bounding box center [309, 382] width 141 height 31
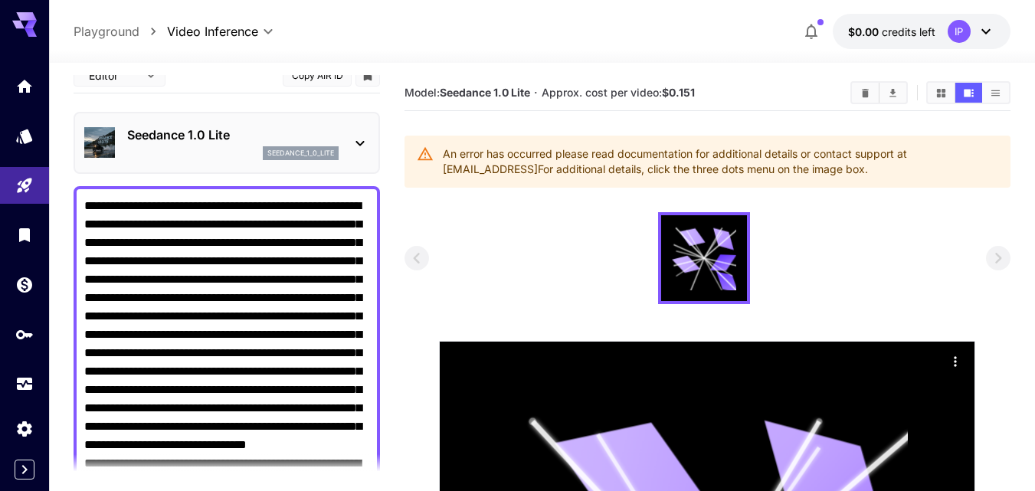
scroll to position [0, 0]
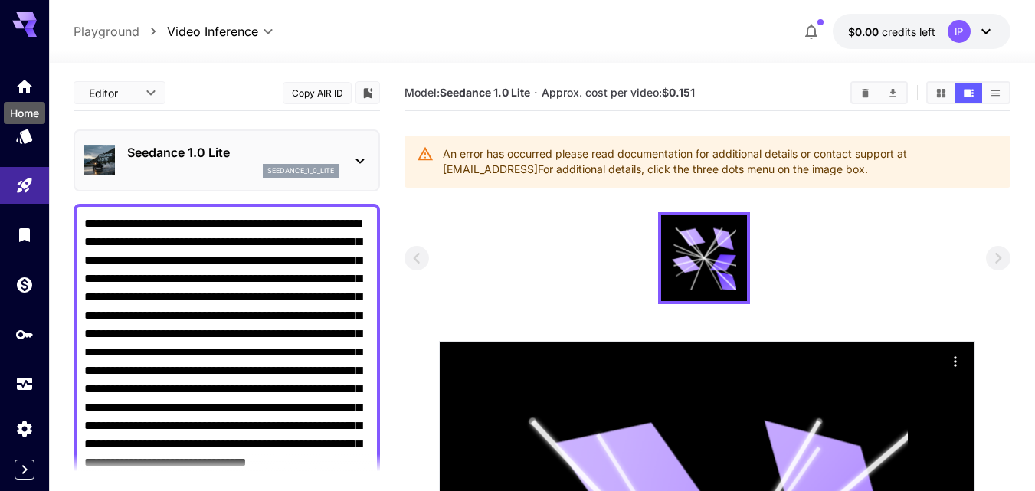
drag, startPoint x: 21, startPoint y: 82, endPoint x: 474, endPoint y: 52, distance: 453.9
click at [21, 83] on icon "Home" at bounding box center [24, 82] width 18 height 18
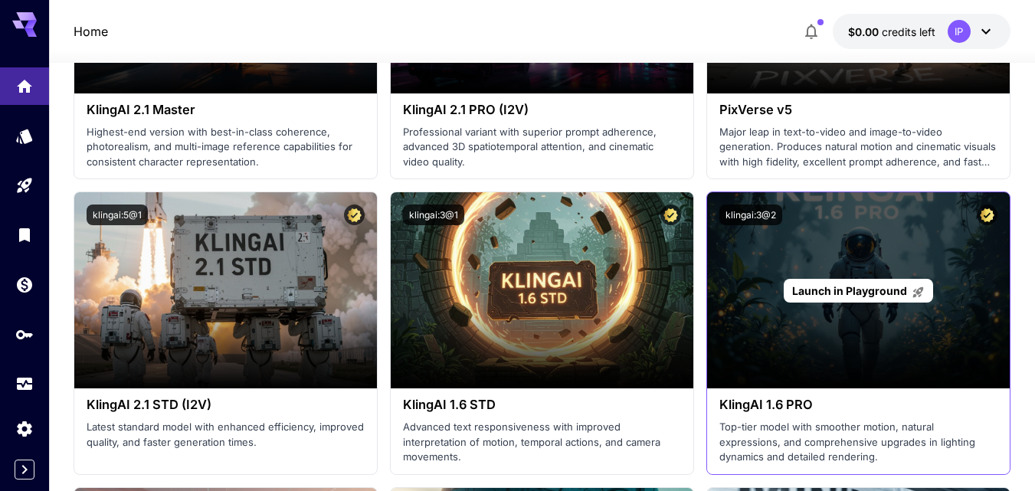
scroll to position [1073, 0]
